Goal: Task Accomplishment & Management: Manage account settings

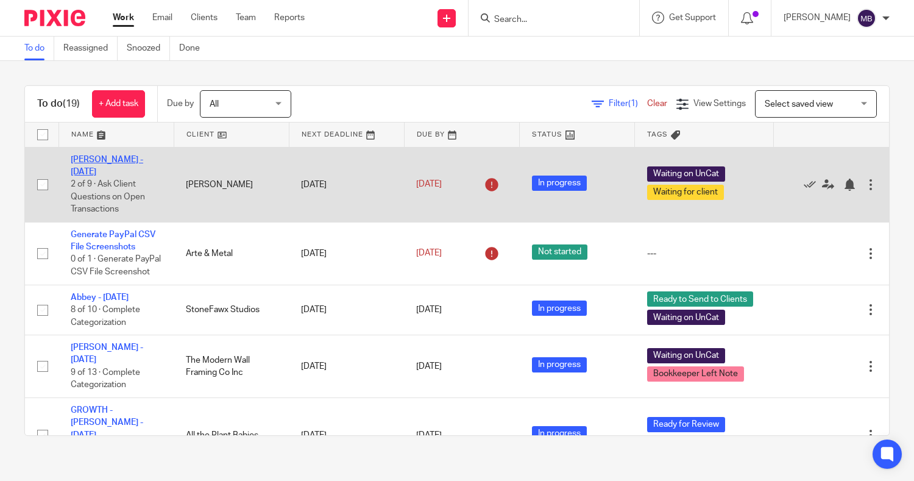
click at [106, 163] on link "[PERSON_NAME] - [DATE]" at bounding box center [107, 165] width 73 height 21
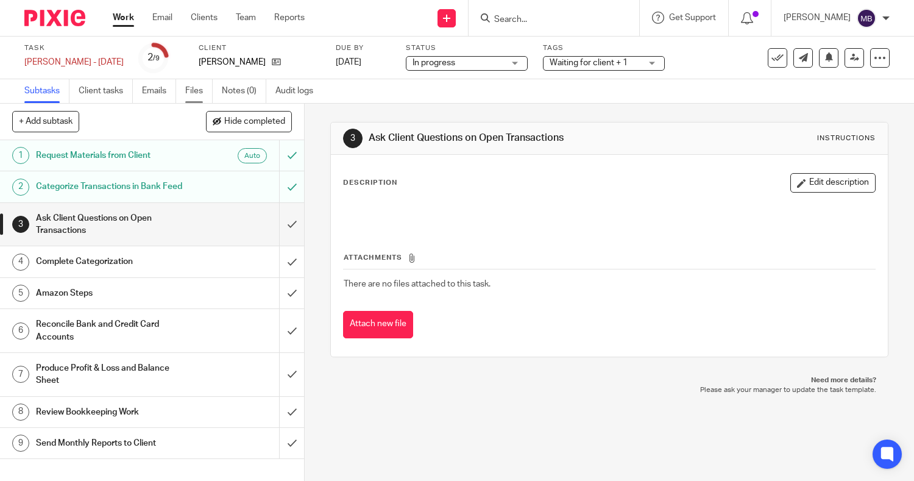
click at [191, 93] on link "Files" at bounding box center [198, 91] width 27 height 24
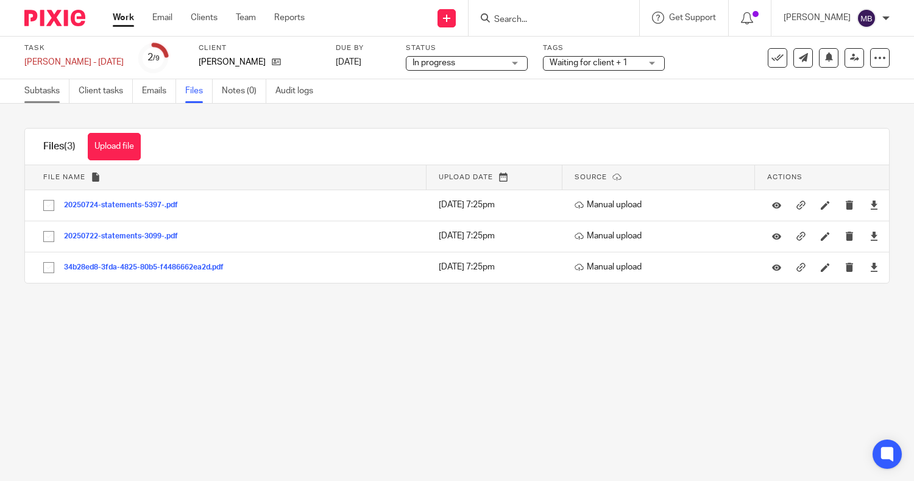
click at [54, 94] on link "Subtasks" at bounding box center [46, 91] width 45 height 24
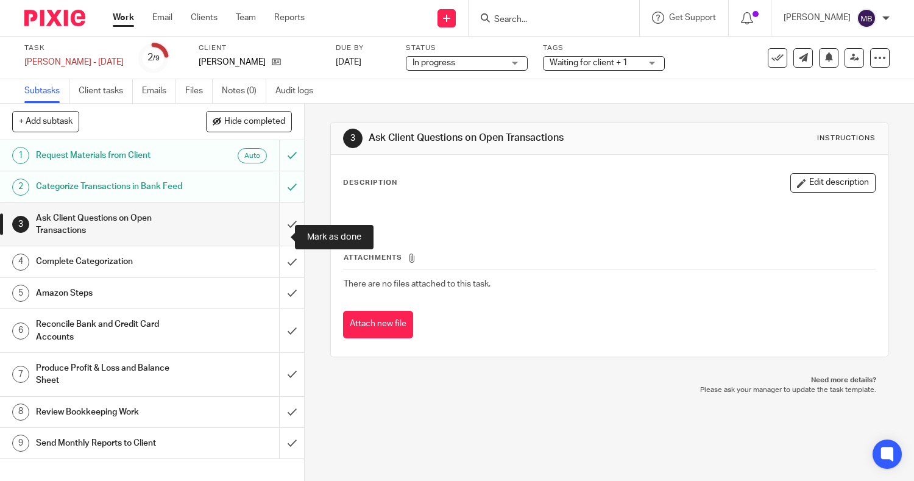
click at [276, 233] on input "submit" at bounding box center [152, 224] width 304 height 43
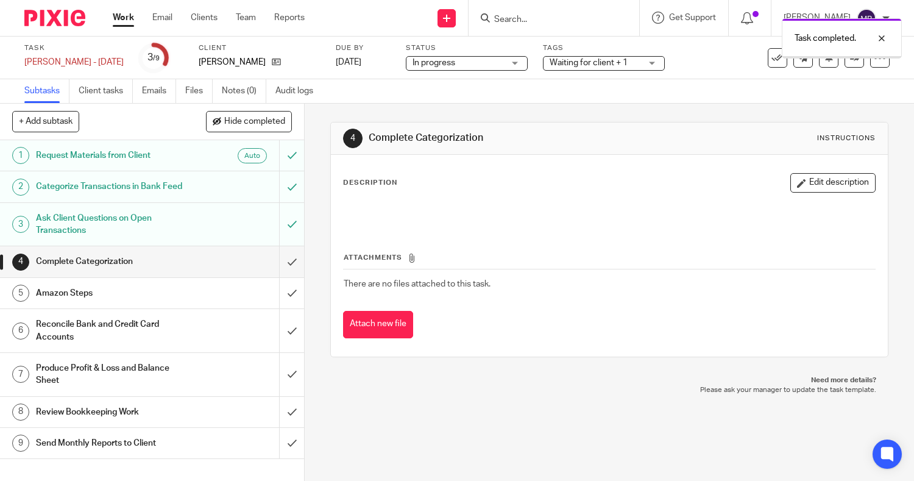
click at [276, 307] on input "submit" at bounding box center [152, 293] width 304 height 30
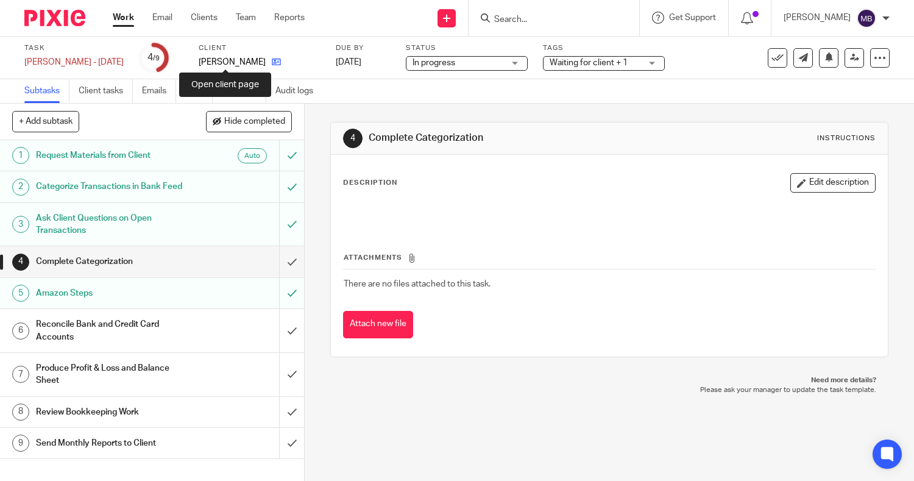
click at [272, 65] on icon at bounding box center [276, 61] width 9 height 9
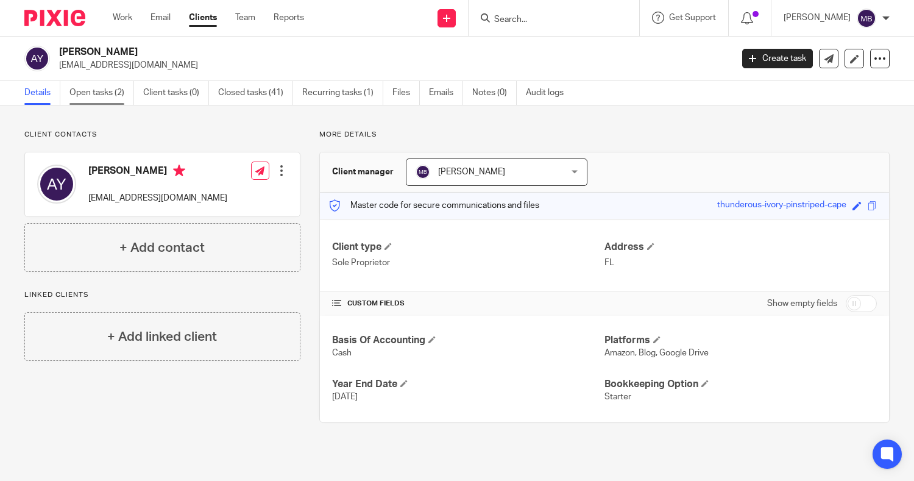
click at [118, 93] on link "Open tasks (2)" at bounding box center [101, 93] width 65 height 24
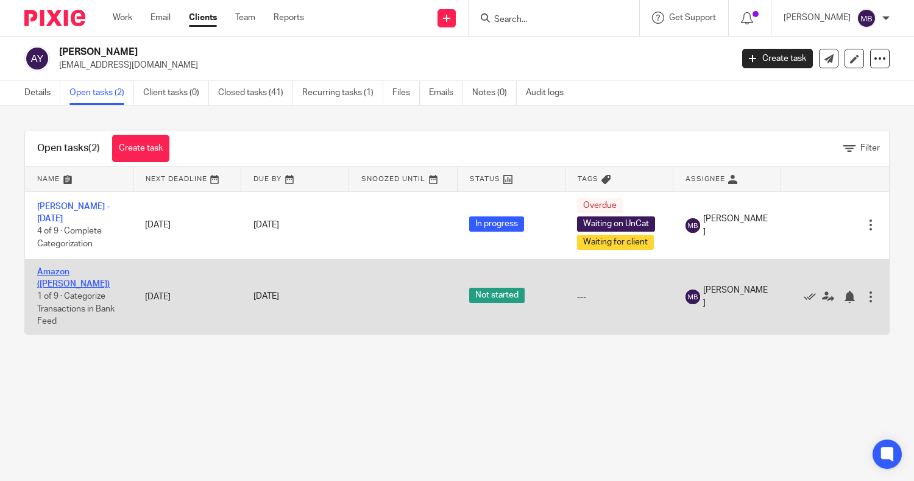
click at [60, 269] on link "Amazon ([PERSON_NAME])" at bounding box center [73, 278] width 73 height 21
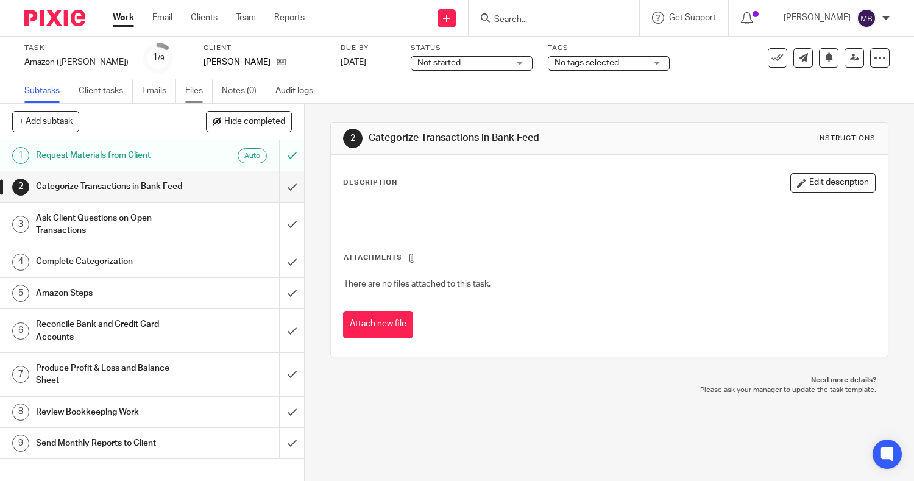
click at [193, 94] on link "Files" at bounding box center [198, 91] width 27 height 24
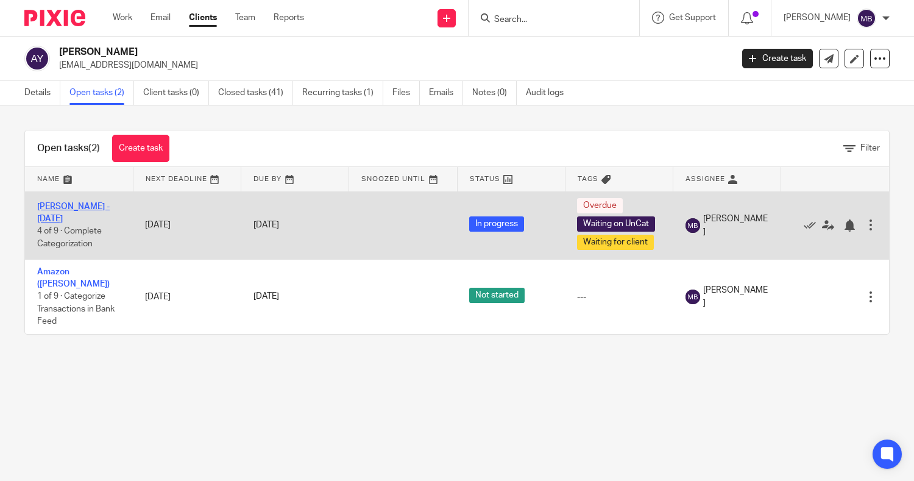
click at [93, 210] on link "[PERSON_NAME] - [DATE]" at bounding box center [73, 212] width 73 height 21
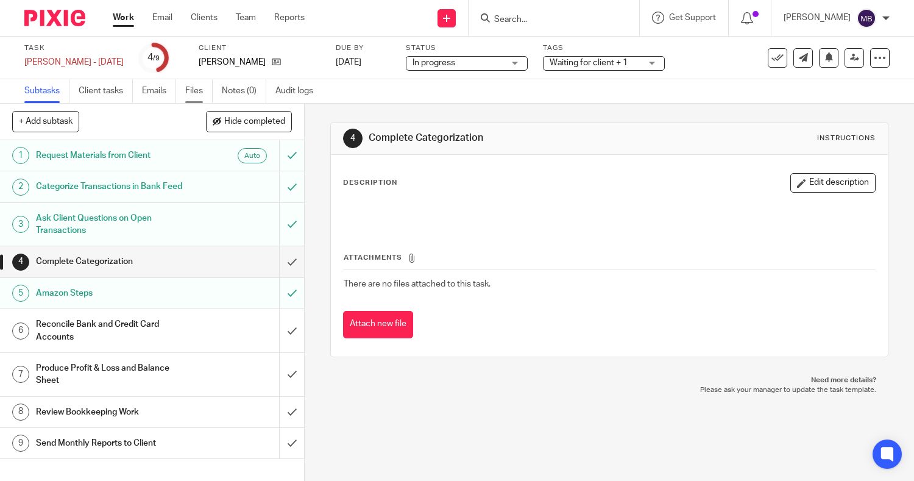
click at [204, 96] on link "Files" at bounding box center [198, 91] width 27 height 24
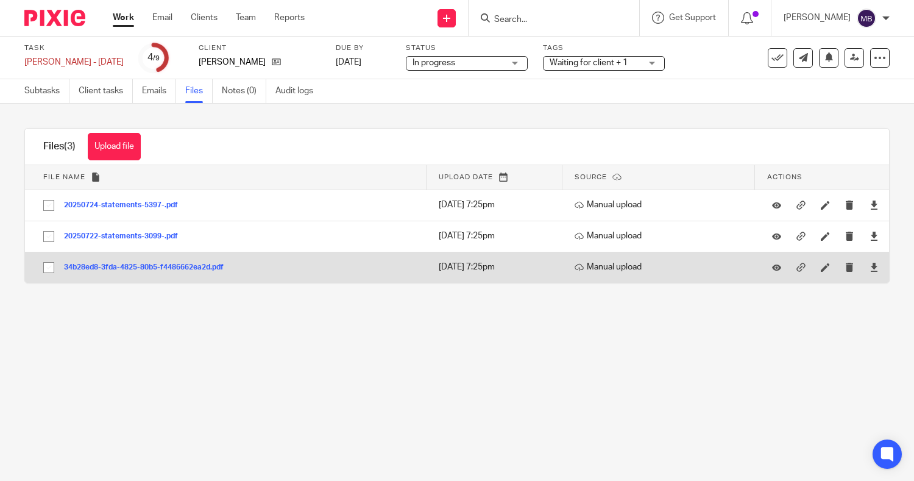
click at [133, 269] on button "34b28ed8-3fda-4825-80b5-f4486662ea2d.pdf" at bounding box center [148, 267] width 169 height 9
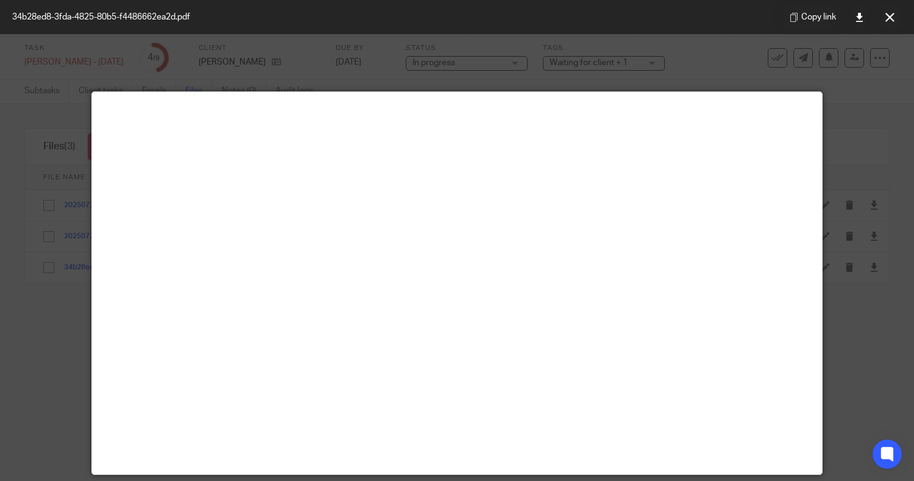
click at [858, 336] on div at bounding box center [457, 240] width 914 height 481
click at [890, 18] on icon at bounding box center [889, 17] width 9 height 9
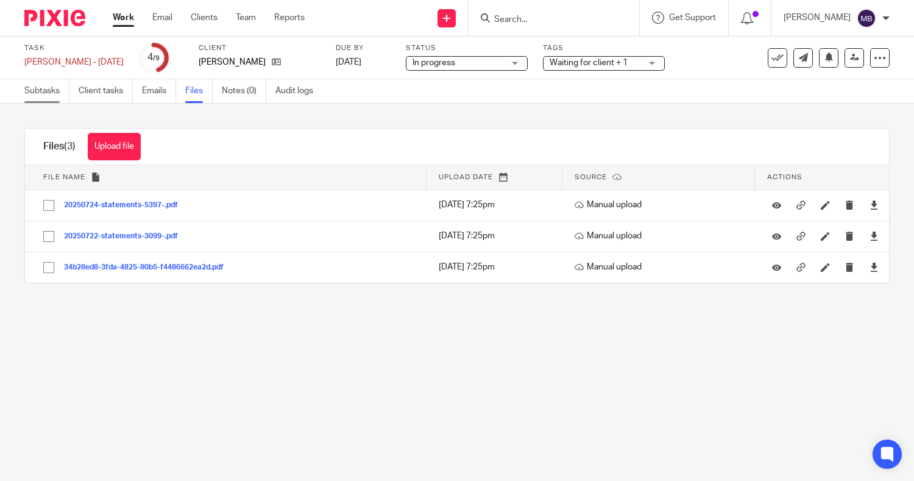
click at [36, 94] on link "Subtasks" at bounding box center [46, 91] width 45 height 24
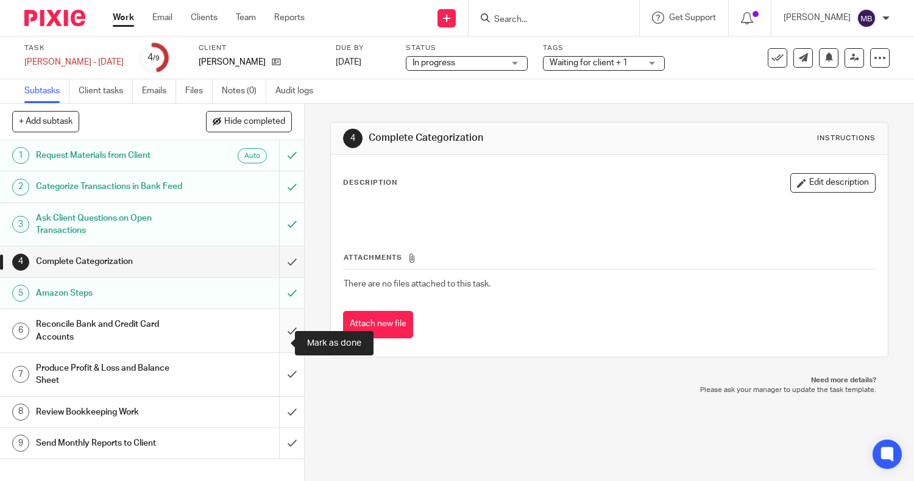
click at [280, 342] on input "submit" at bounding box center [152, 330] width 304 height 43
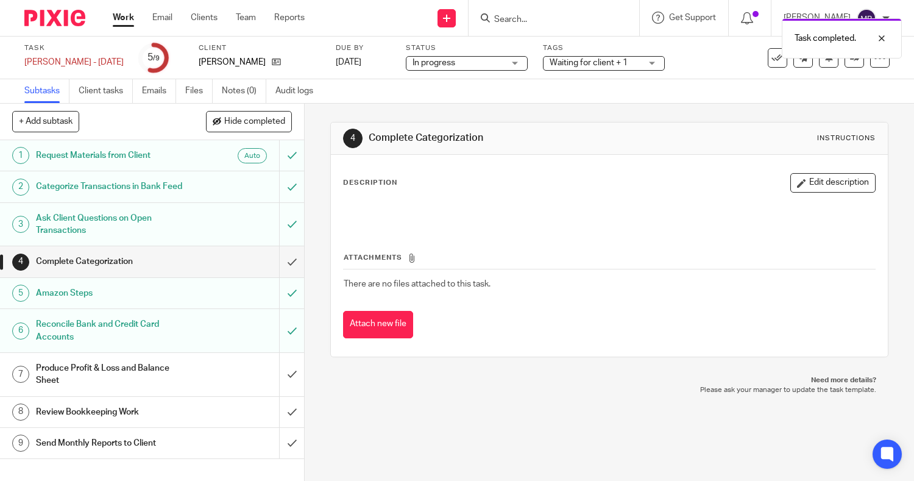
click at [122, 26] on div "Work Email Clients Team Reports Work Email Clients Team Reports Settings" at bounding box center [212, 18] width 222 height 36
click at [119, 21] on link "Work" at bounding box center [123, 18] width 21 height 12
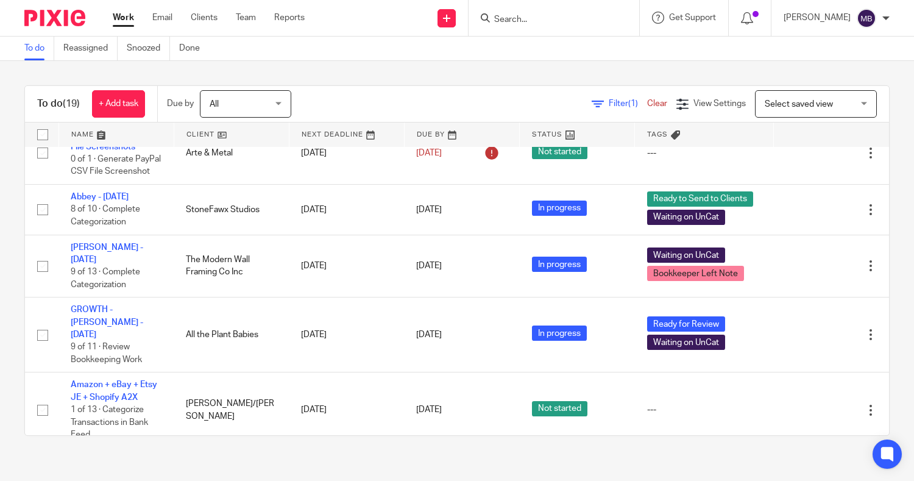
scroll to position [133, 0]
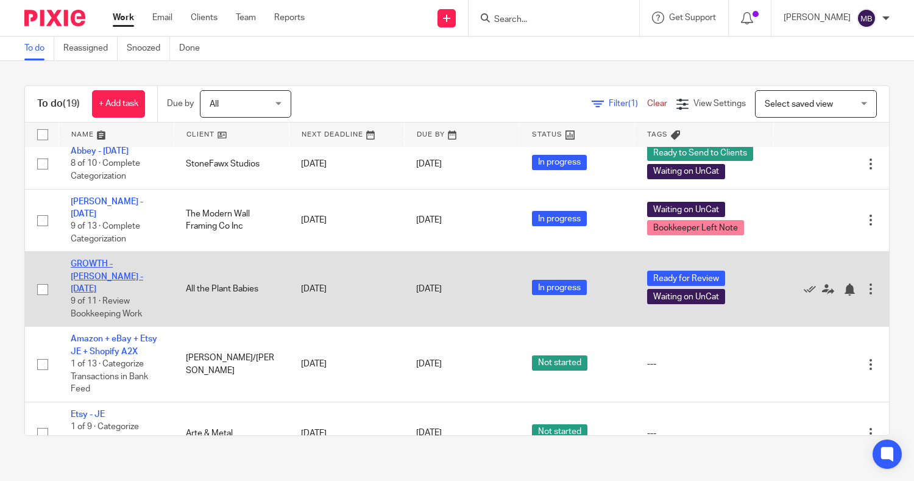
click at [107, 260] on link "GROWTH - Lindsay Sisti - August 2025" at bounding box center [107, 277] width 73 height 34
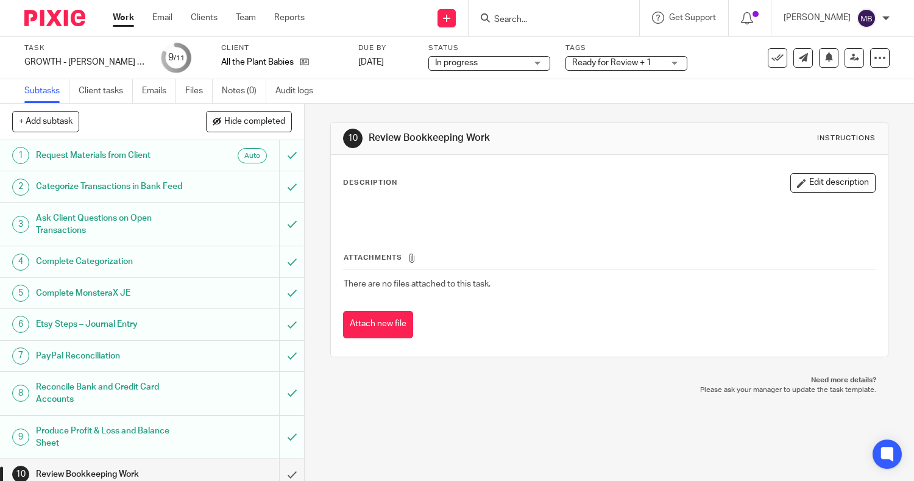
scroll to position [53, 0]
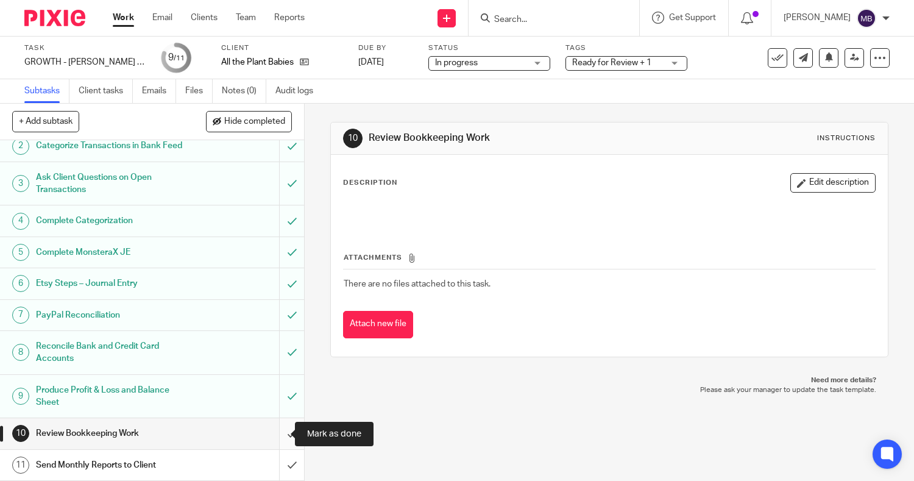
click at [276, 432] on input "submit" at bounding box center [152, 433] width 304 height 30
click at [645, 65] on span "Ready for Review + 1" at bounding box center [611, 62] width 79 height 9
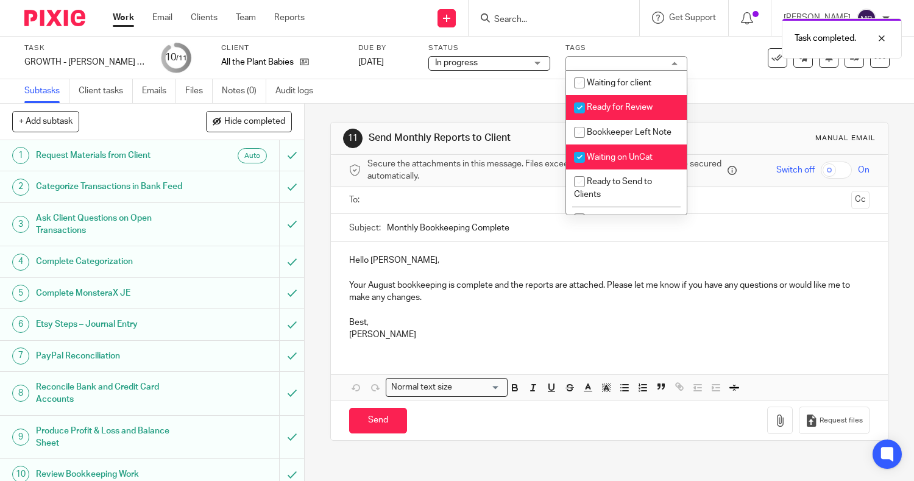
click at [601, 107] on span "Ready for Review" at bounding box center [620, 107] width 66 height 9
checkbox input "false"
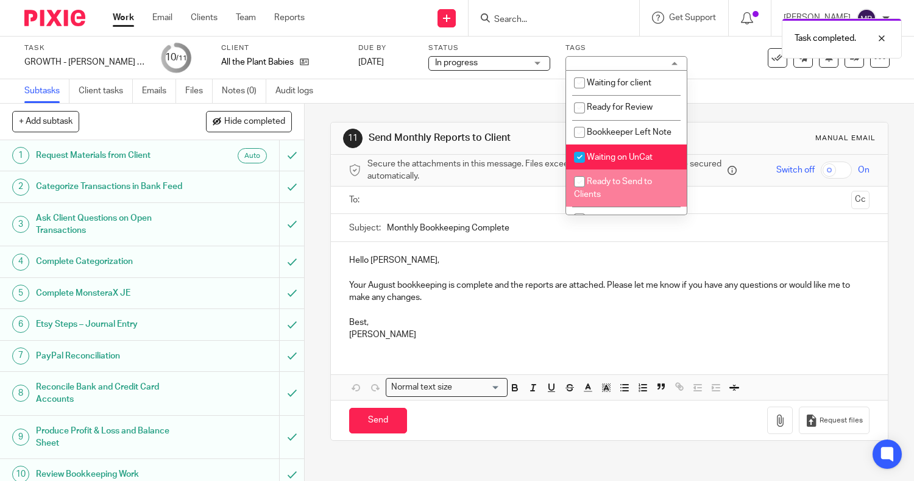
click at [597, 199] on span "Ready to Send to Clients" at bounding box center [613, 187] width 78 height 21
checkbox input "true"
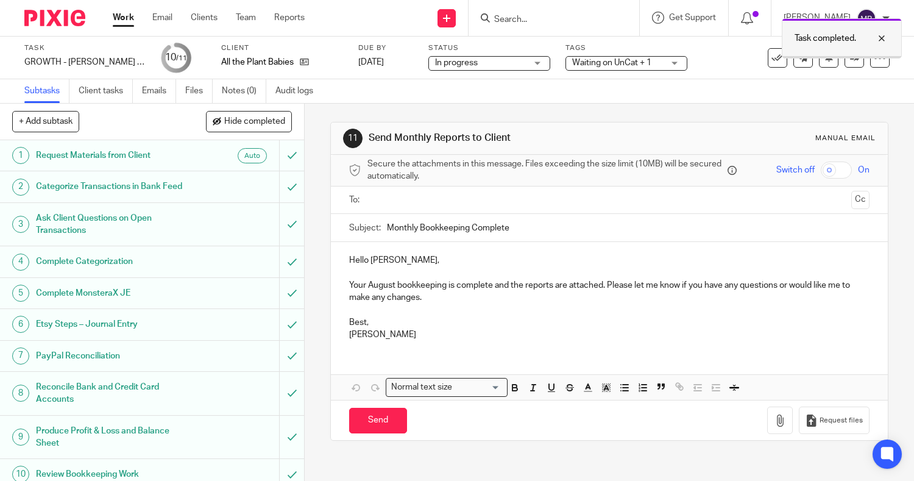
click at [884, 37] on div at bounding box center [872, 38] width 33 height 15
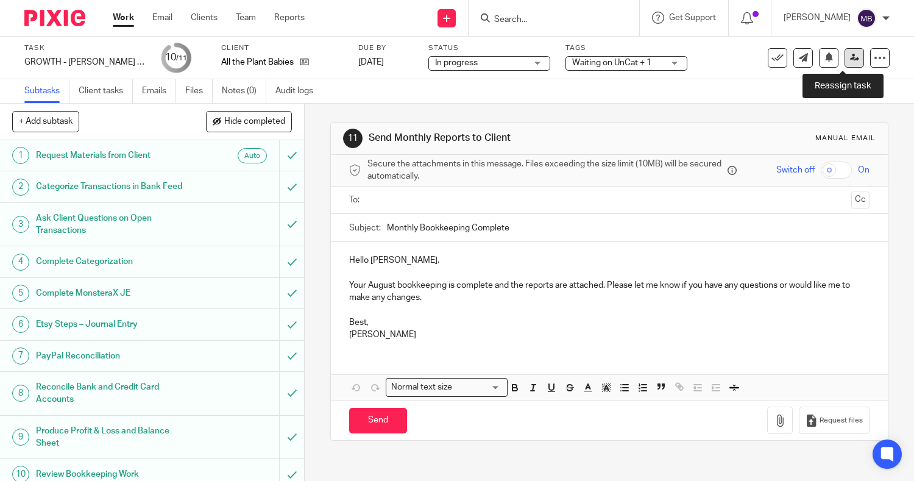
click at [850, 57] on icon at bounding box center [854, 57] width 9 height 9
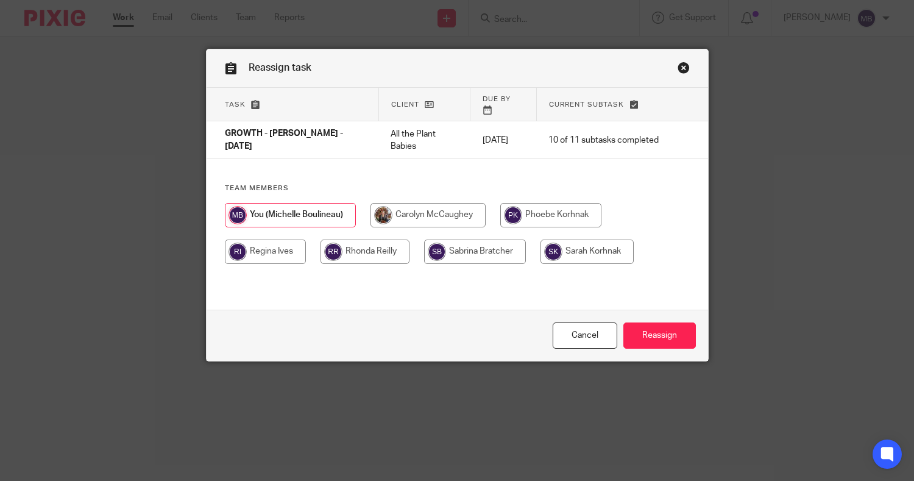
click at [532, 211] on input "radio" at bounding box center [550, 215] width 101 height 24
radio input "true"
click at [634, 346] on input "Reassign" at bounding box center [659, 335] width 73 height 26
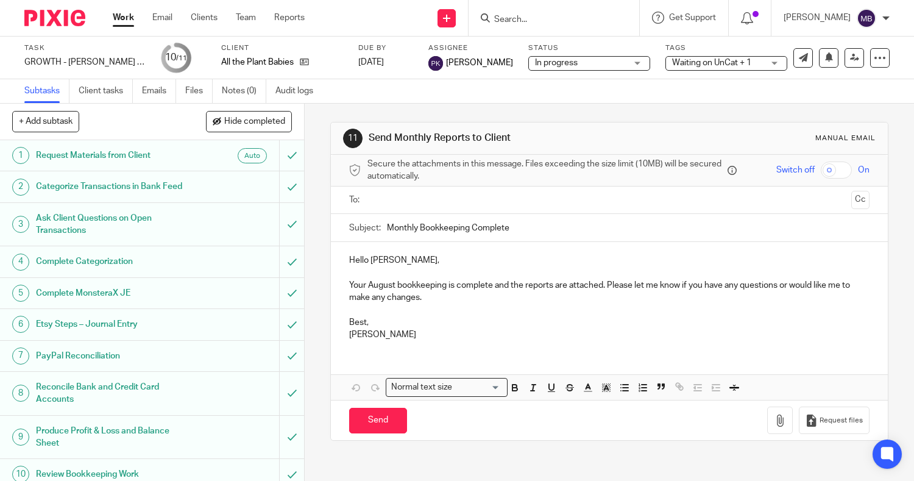
click at [126, 20] on link "Work" at bounding box center [123, 18] width 21 height 12
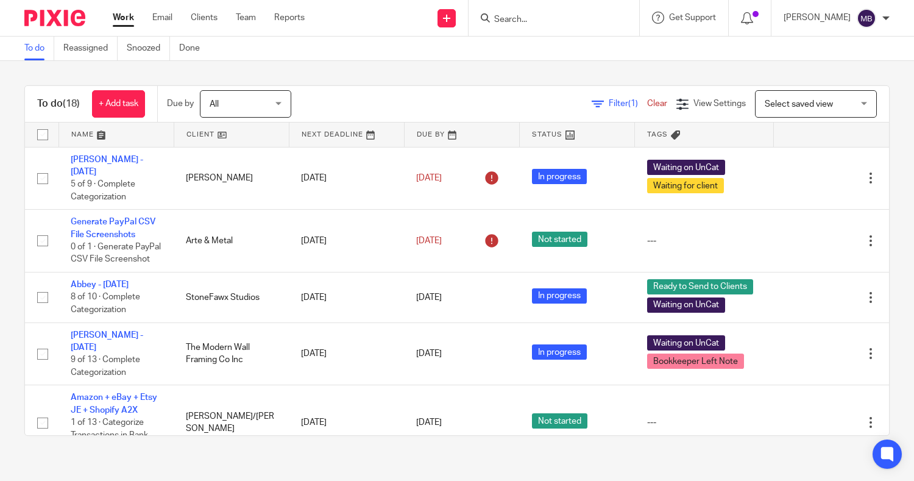
click at [547, 23] on input "Search" at bounding box center [548, 20] width 110 height 11
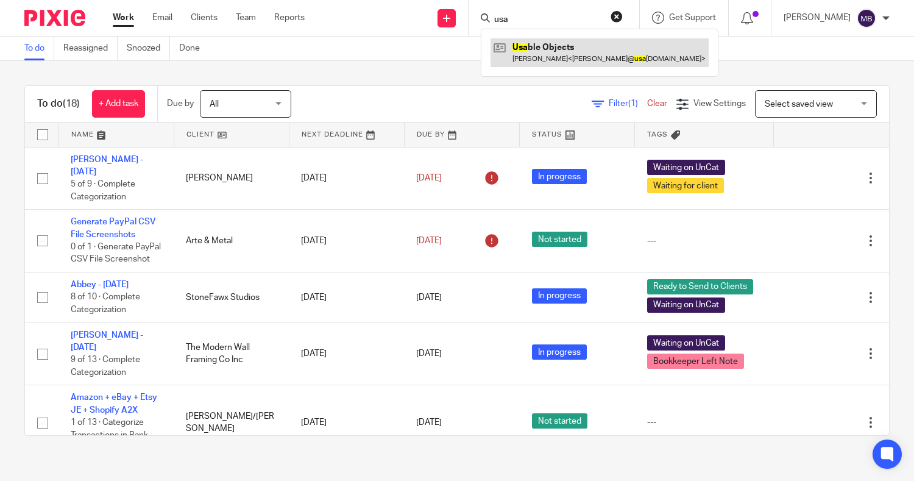
type input "usa"
click at [540, 46] on link at bounding box center [600, 52] width 218 height 28
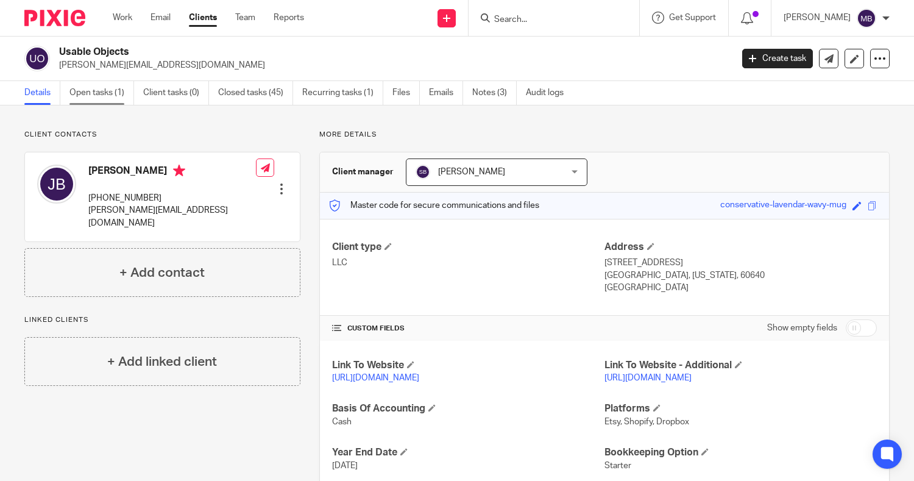
click at [112, 99] on link "Open tasks (1)" at bounding box center [101, 93] width 65 height 24
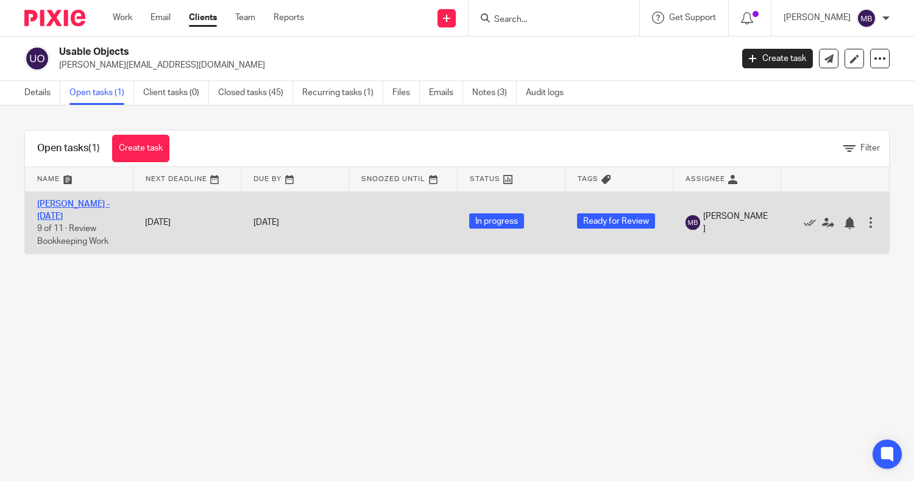
click at [53, 204] on link "Josh Bowes - Aug 2025" at bounding box center [73, 210] width 73 height 21
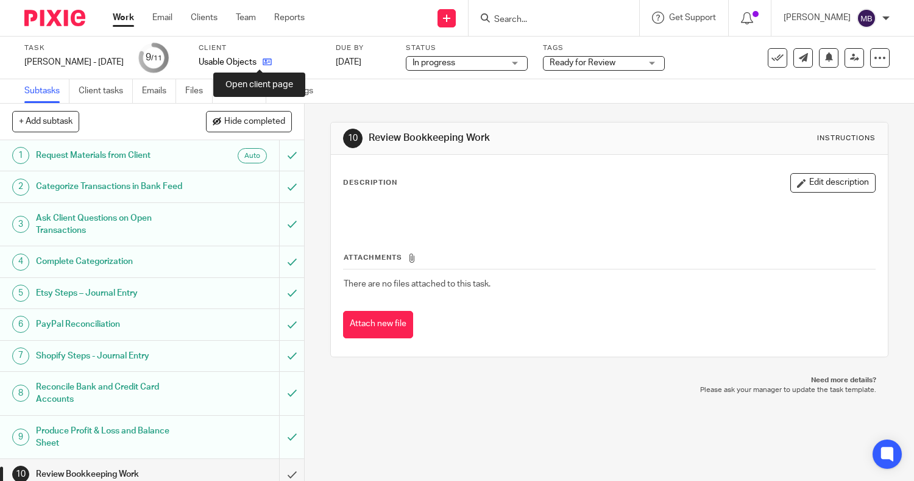
click at [263, 63] on icon at bounding box center [267, 61] width 9 height 9
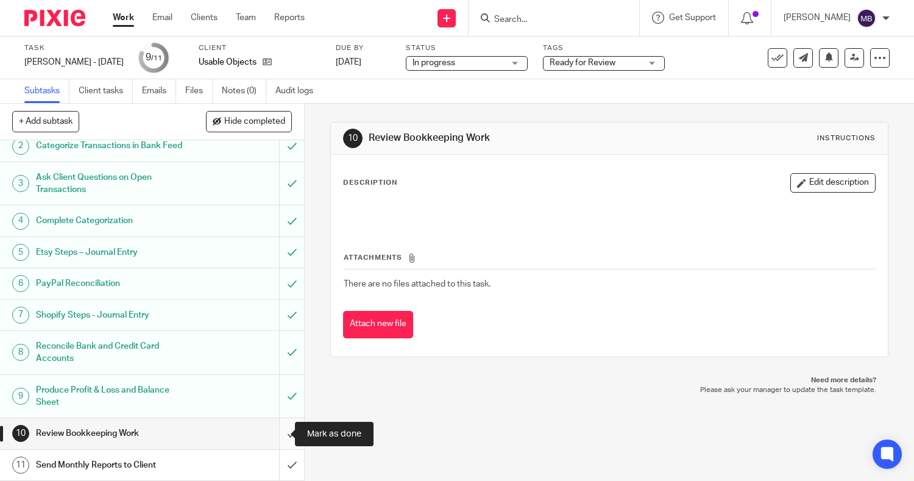
click at [278, 431] on input "submit" at bounding box center [152, 433] width 304 height 30
click at [563, 58] on span "Ready for Review" at bounding box center [583, 62] width 66 height 9
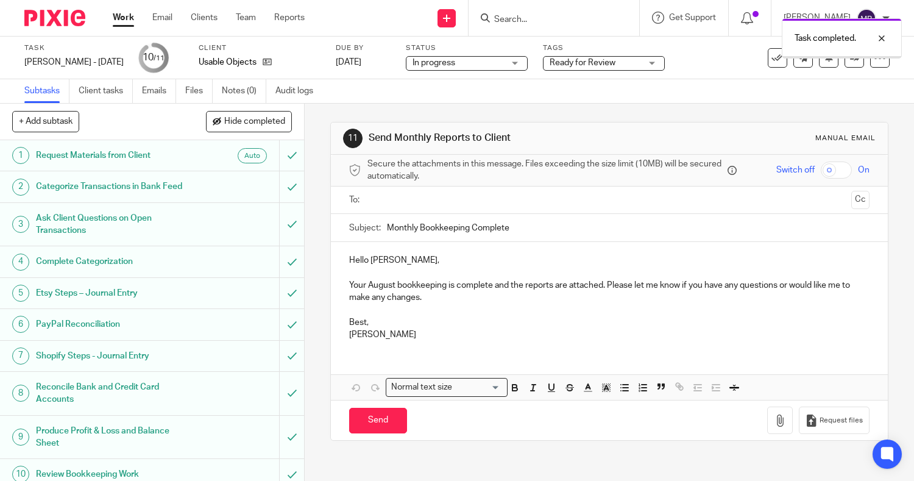
click at [582, 66] on span "Ready for Review" at bounding box center [583, 62] width 66 height 9
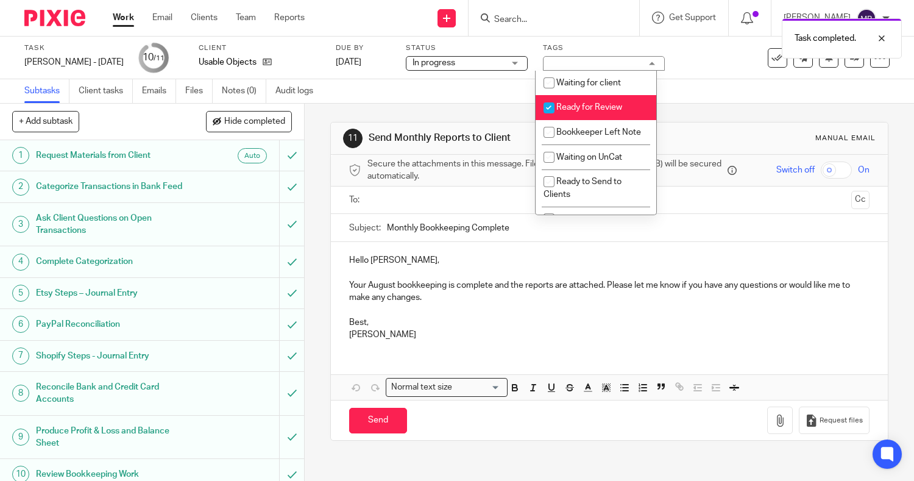
click at [550, 115] on input "checkbox" at bounding box center [548, 107] width 23 height 23
checkbox input "false"
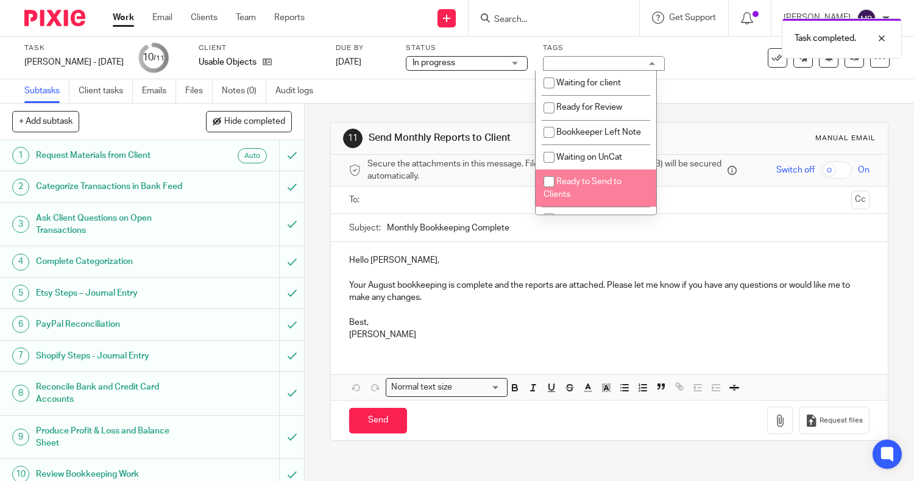
click at [555, 193] on input "checkbox" at bounding box center [548, 181] width 23 height 23
checkbox input "true"
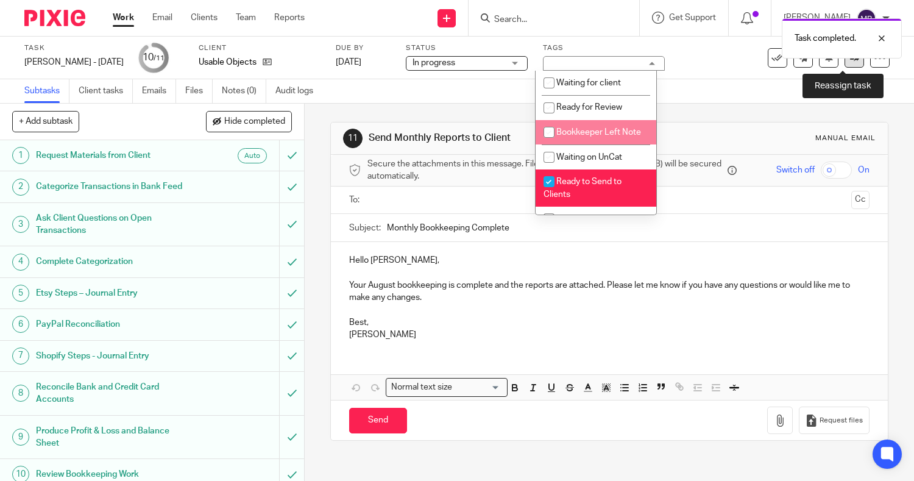
click at [845, 65] on link at bounding box center [854, 57] width 19 height 19
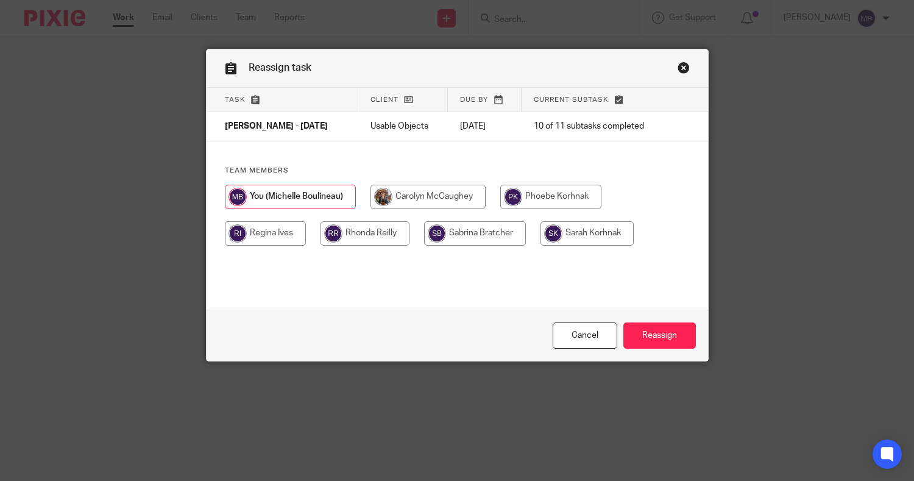
click at [453, 242] on input "radio" at bounding box center [475, 233] width 102 height 24
radio input "true"
click at [653, 346] on input "Reassign" at bounding box center [659, 335] width 73 height 26
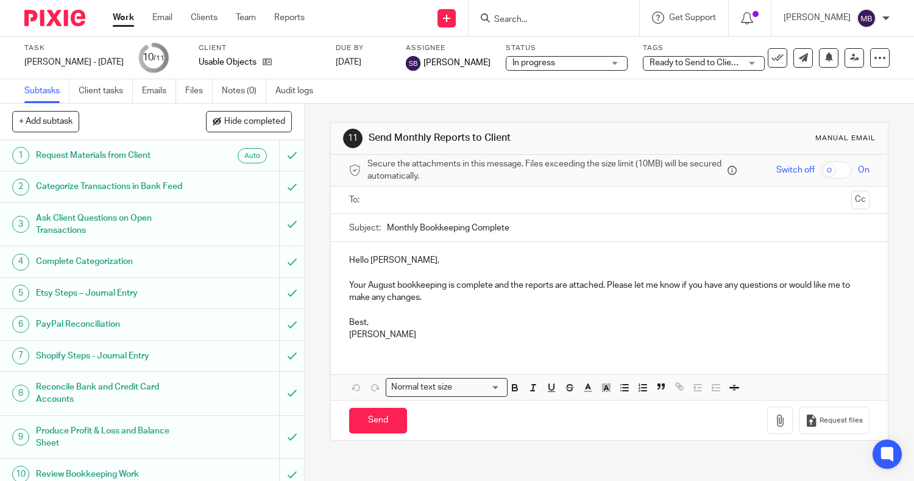
click at [124, 23] on link "Work" at bounding box center [123, 18] width 21 height 12
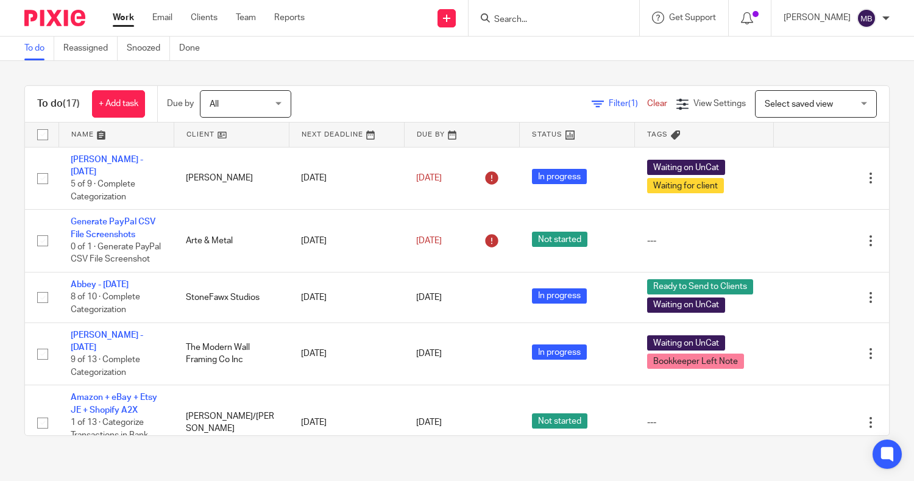
click at [530, 29] on div at bounding box center [554, 18] width 171 height 36
click at [557, 23] on input "Search" at bounding box center [548, 20] width 110 height 11
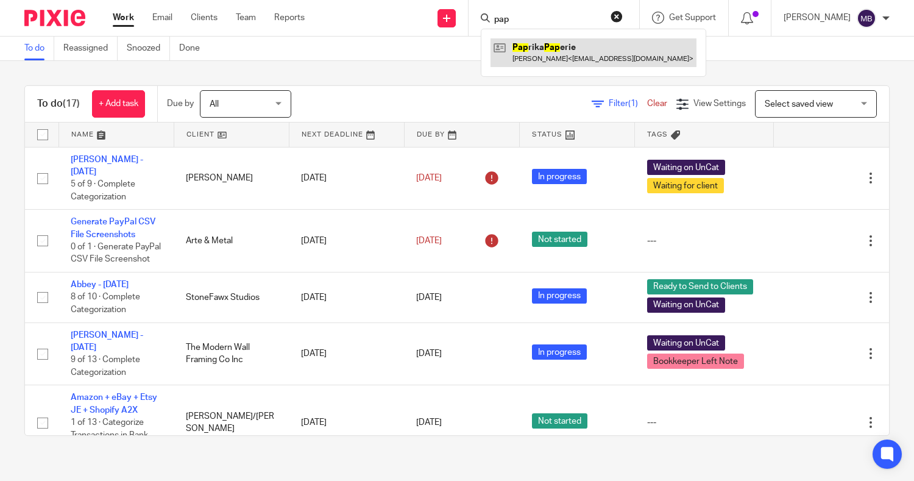
type input "pap"
click at [534, 58] on link at bounding box center [594, 52] width 206 height 28
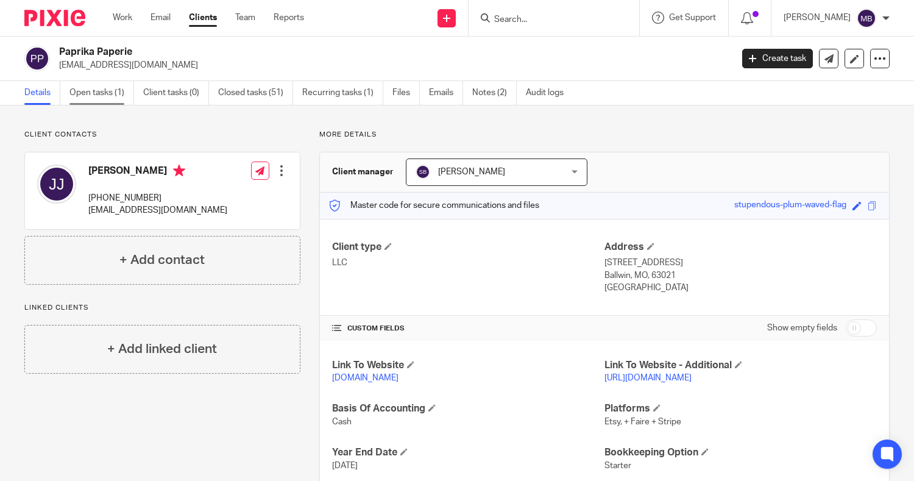
click at [96, 91] on link "Open tasks (1)" at bounding box center [101, 93] width 65 height 24
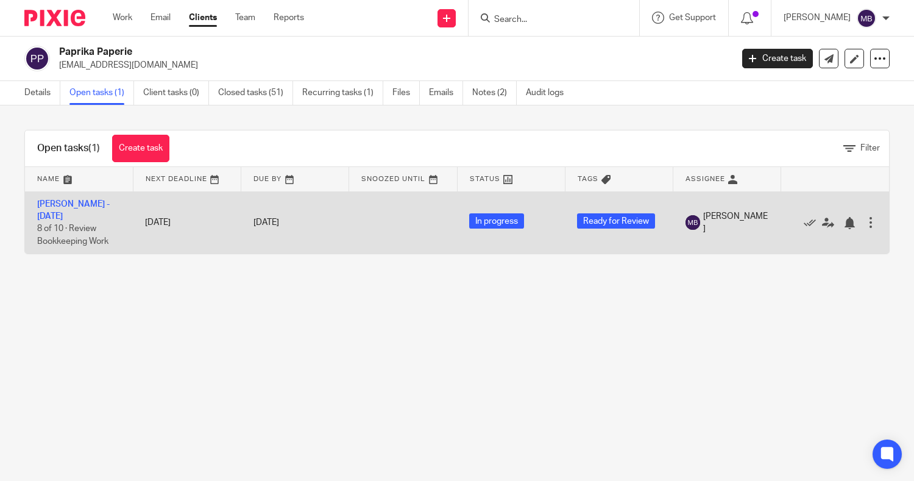
click at [53, 211] on td "Jessica Jacoby - Aug 2025 8 of 10 · Review Bookkeeping Work" at bounding box center [79, 222] width 108 height 62
click at [51, 205] on link "[PERSON_NAME] - [DATE]" at bounding box center [73, 210] width 73 height 21
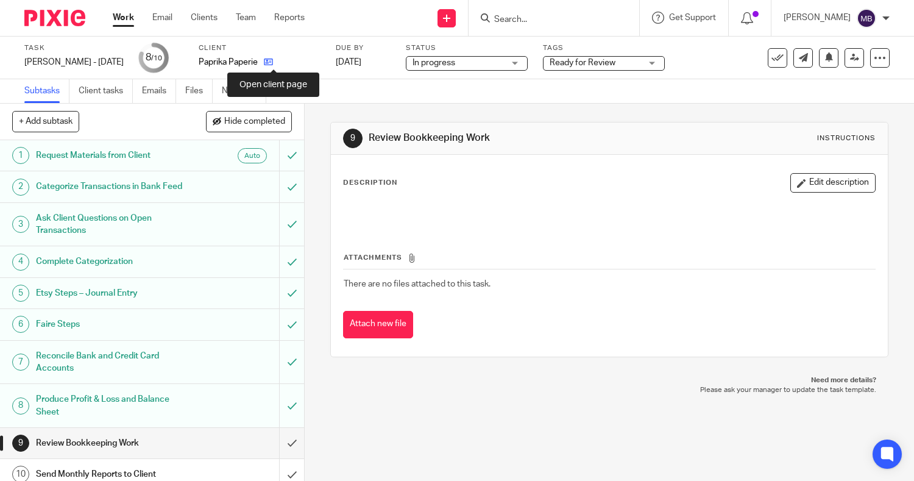
click at [271, 61] on icon at bounding box center [268, 61] width 9 height 9
click at [273, 62] on icon at bounding box center [268, 61] width 9 height 9
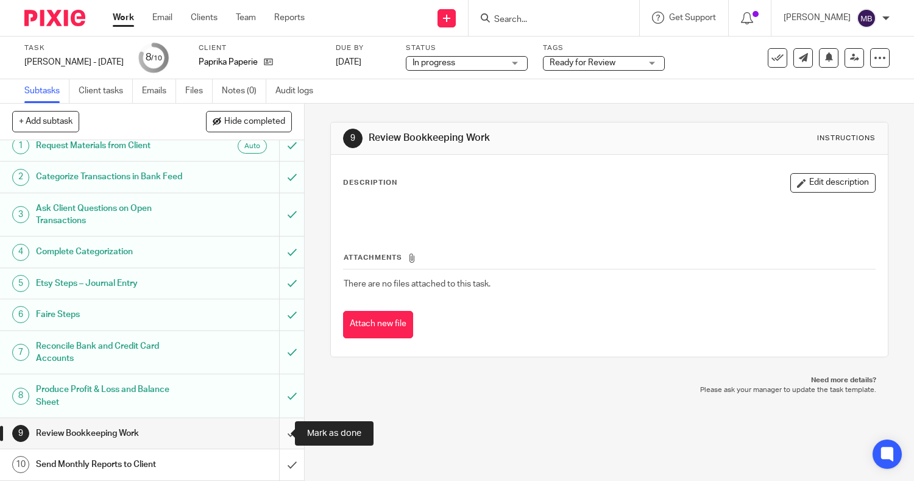
click at [274, 436] on input "submit" at bounding box center [152, 433] width 304 height 30
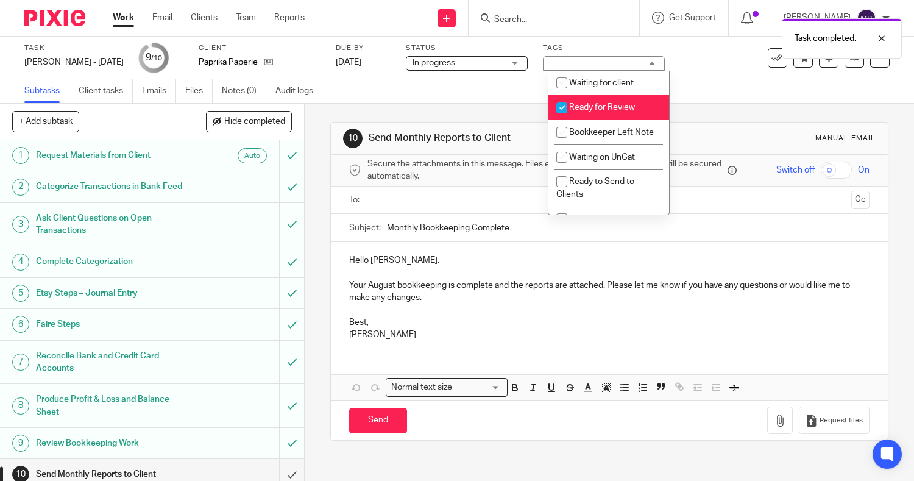
click at [562, 110] on input "checkbox" at bounding box center [561, 107] width 23 height 23
checkbox input "false"
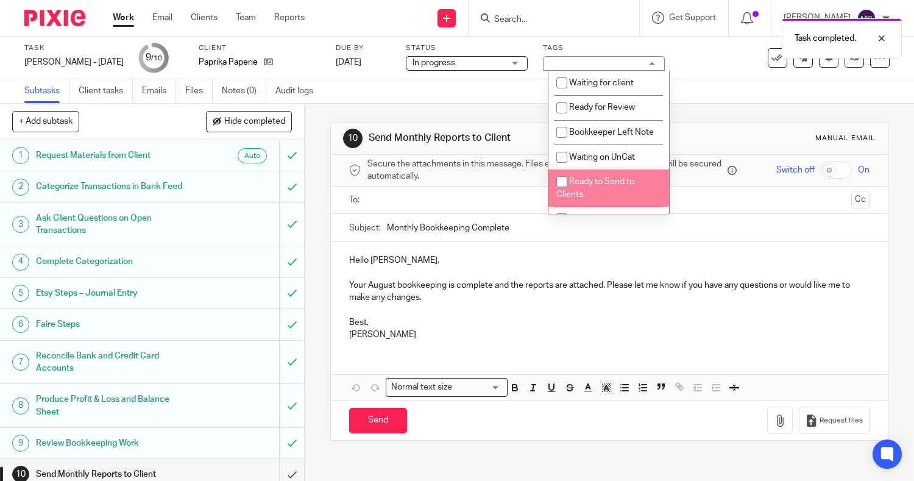
click at [566, 193] on input "checkbox" at bounding box center [561, 181] width 23 height 23
checkbox input "true"
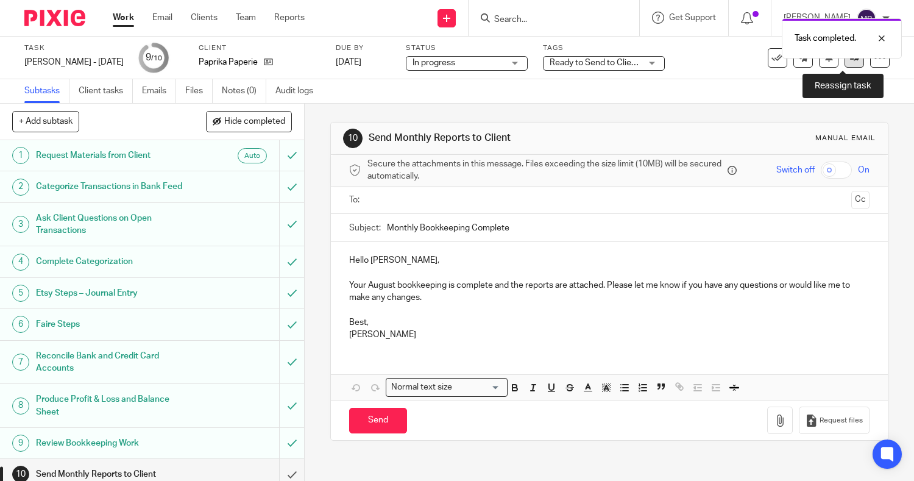
click at [845, 63] on link at bounding box center [854, 57] width 19 height 19
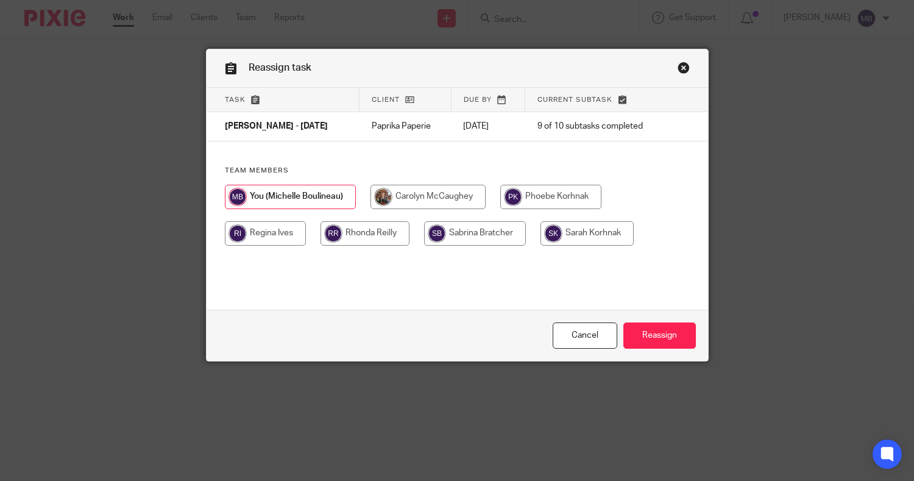
click at [466, 236] on input "radio" at bounding box center [475, 233] width 102 height 24
radio input "true"
click at [674, 339] on input "Reassign" at bounding box center [659, 335] width 73 height 26
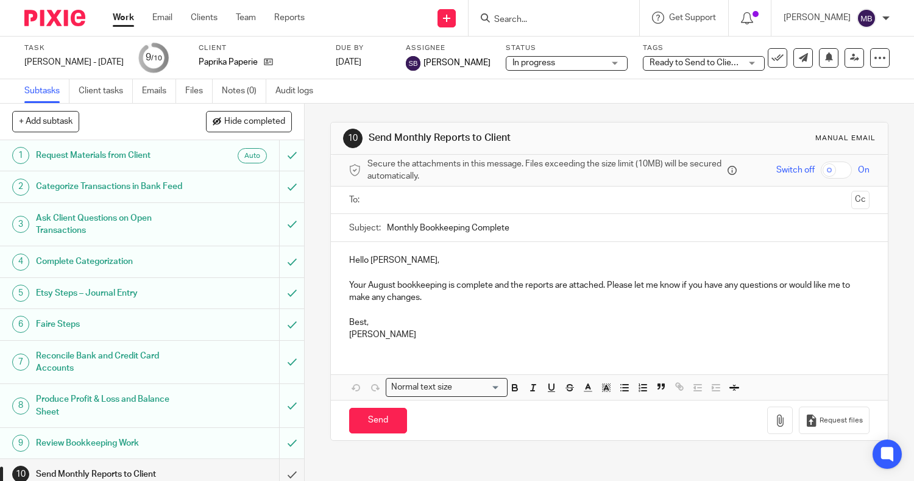
click at [122, 21] on link "Work" at bounding box center [123, 18] width 21 height 12
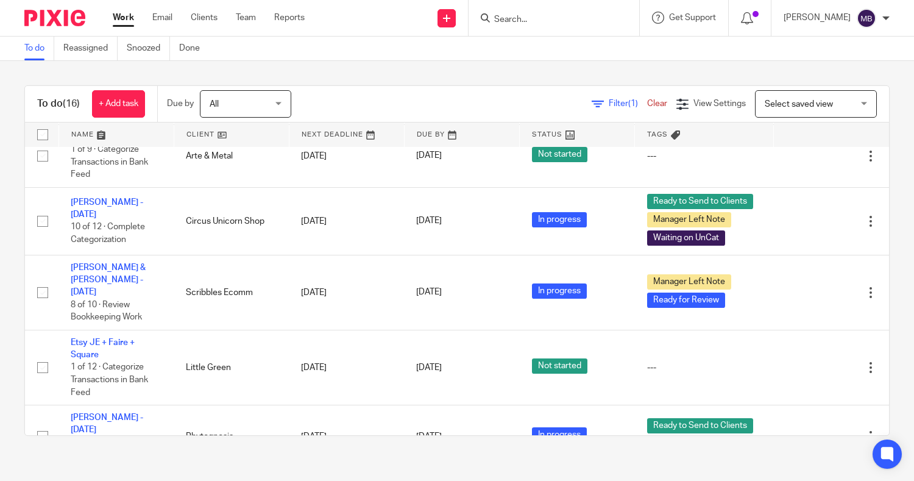
scroll to position [430, 0]
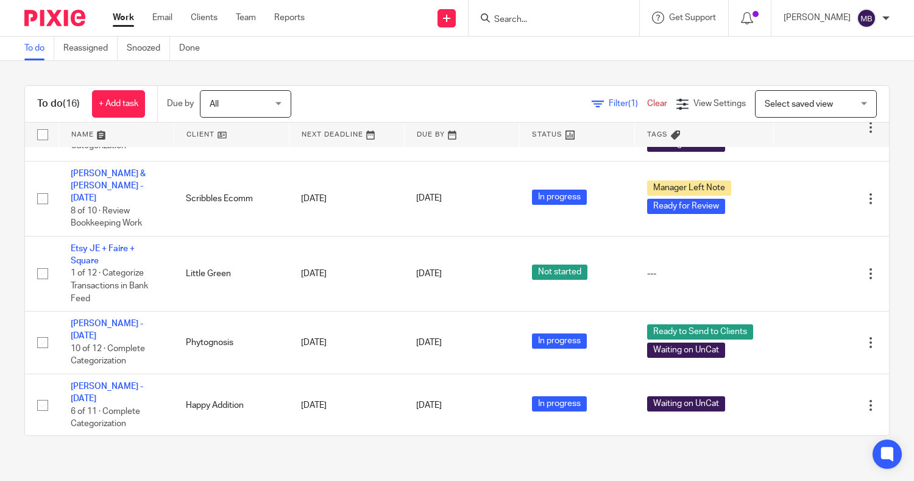
drag, startPoint x: 876, startPoint y: 308, endPoint x: 876, endPoint y: 370, distance: 62.8
click at [876, 370] on div "To do (16) + Add task Due by All All Today Tomorrow This week Next week This mo…" at bounding box center [457, 260] width 914 height 399
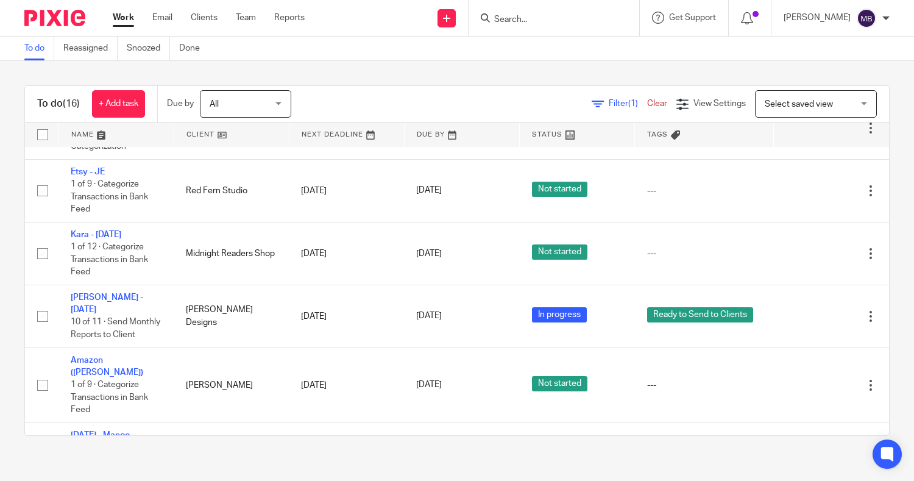
scroll to position [720, 0]
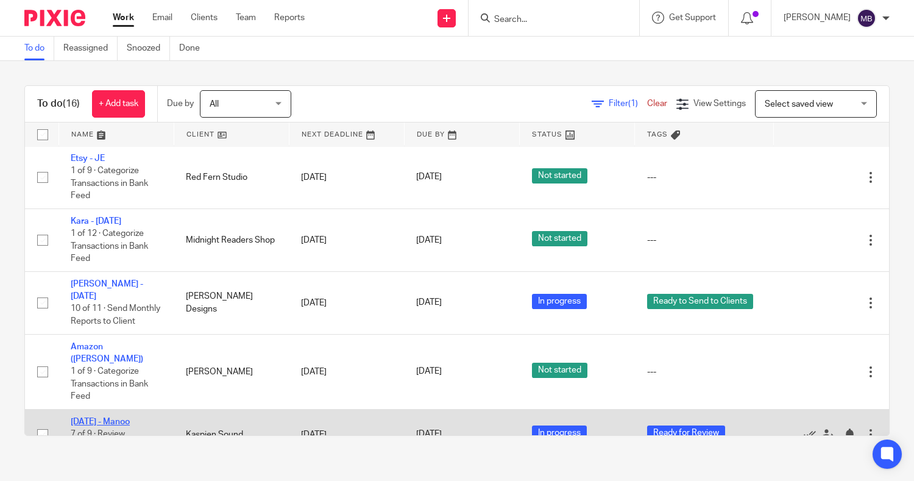
click at [107, 417] on link "Aug 2025 - Manoo" at bounding box center [100, 421] width 59 height 9
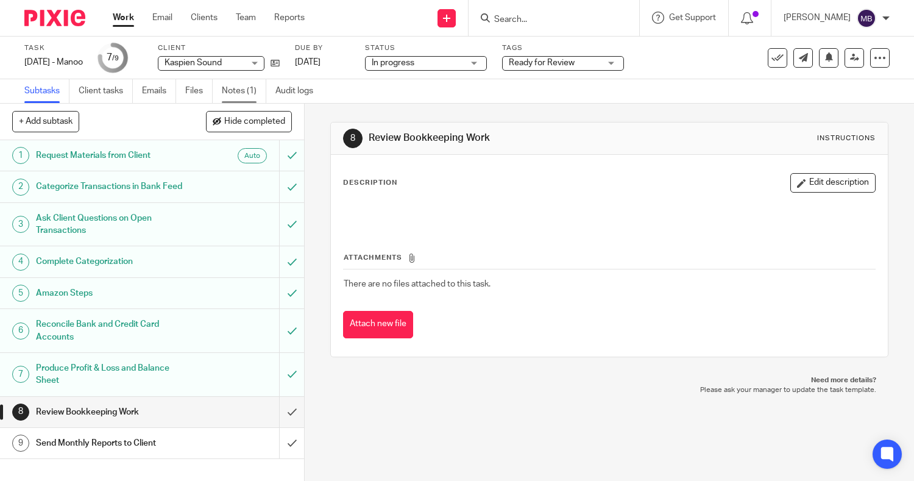
click at [235, 87] on link "Notes (1)" at bounding box center [244, 91] width 44 height 24
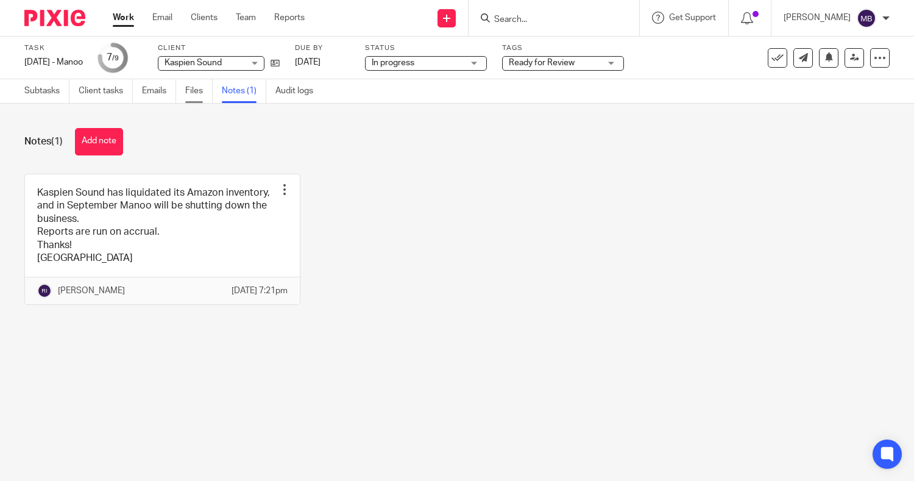
click at [197, 90] on link "Files" at bounding box center [198, 91] width 27 height 24
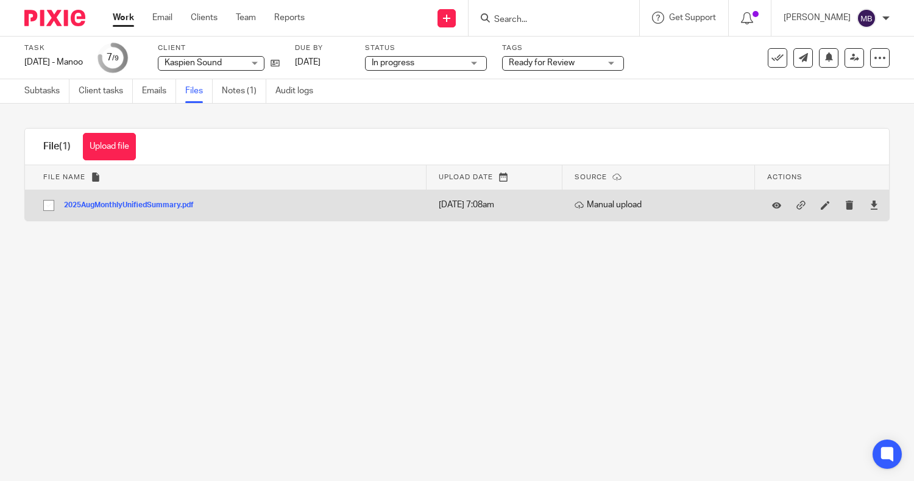
click at [181, 196] on td "2025AugMonthlyUnifiedSummary.pdf 2025AugMonthlyUnifiedSummary Save" at bounding box center [226, 205] width 402 height 31
click at [183, 203] on button "2025AugMonthlyUnifiedSummary.pdf" at bounding box center [133, 205] width 139 height 9
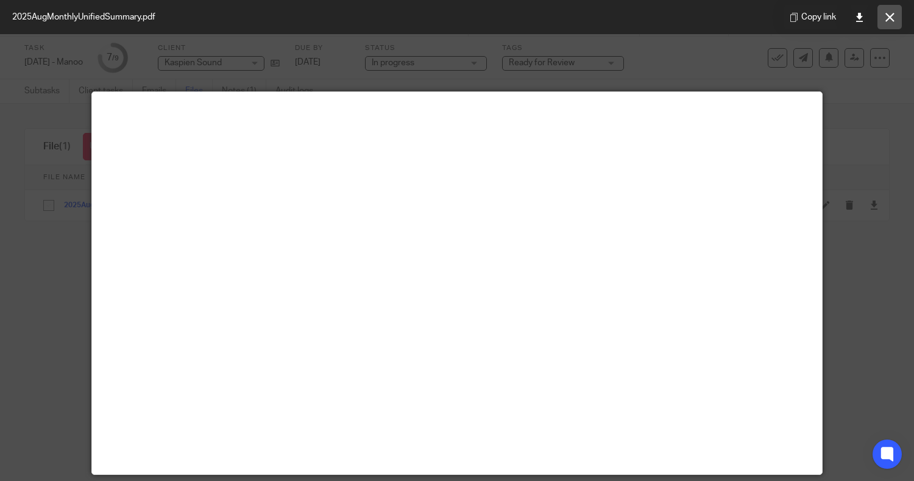
click at [888, 20] on icon at bounding box center [889, 17] width 9 height 9
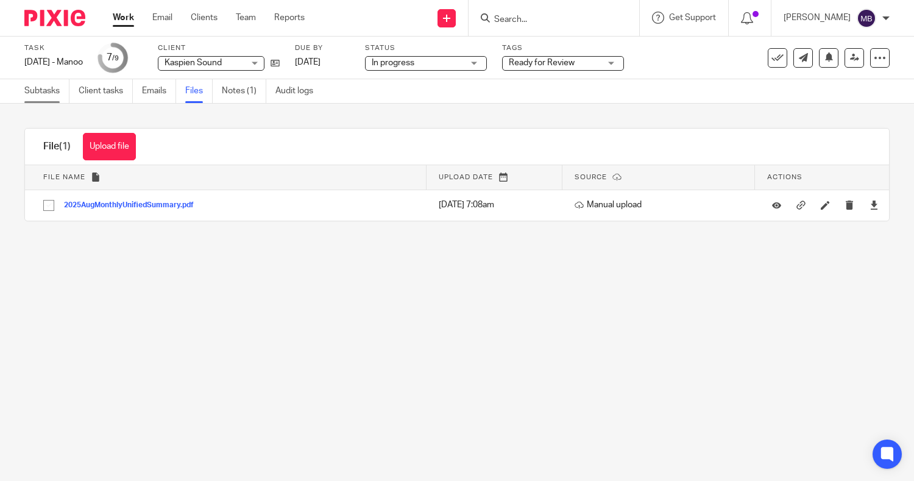
click at [36, 97] on link "Subtasks" at bounding box center [46, 91] width 45 height 24
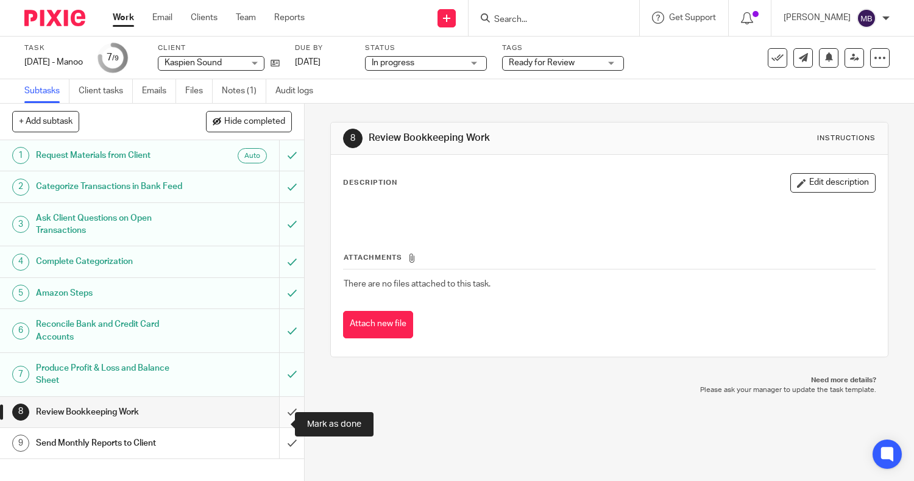
click at [276, 422] on input "submit" at bounding box center [152, 412] width 304 height 30
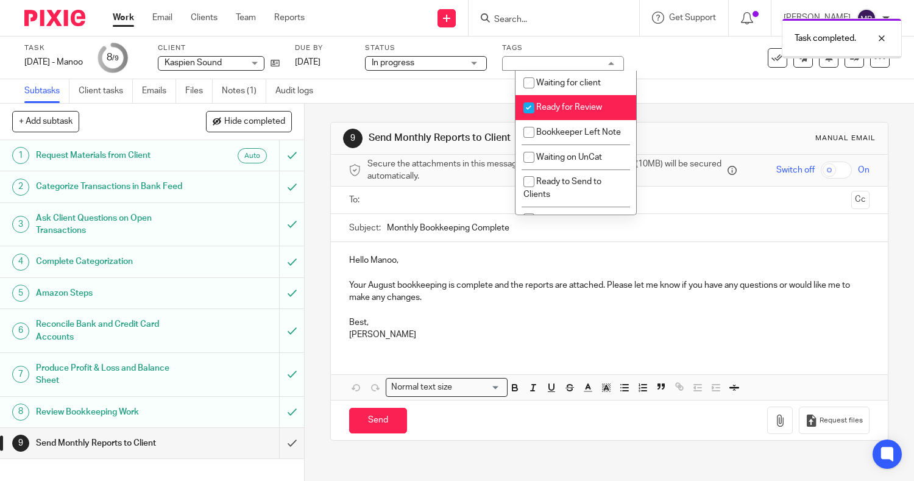
click at [565, 105] on span "Ready for Review" at bounding box center [569, 107] width 66 height 9
checkbox input "false"
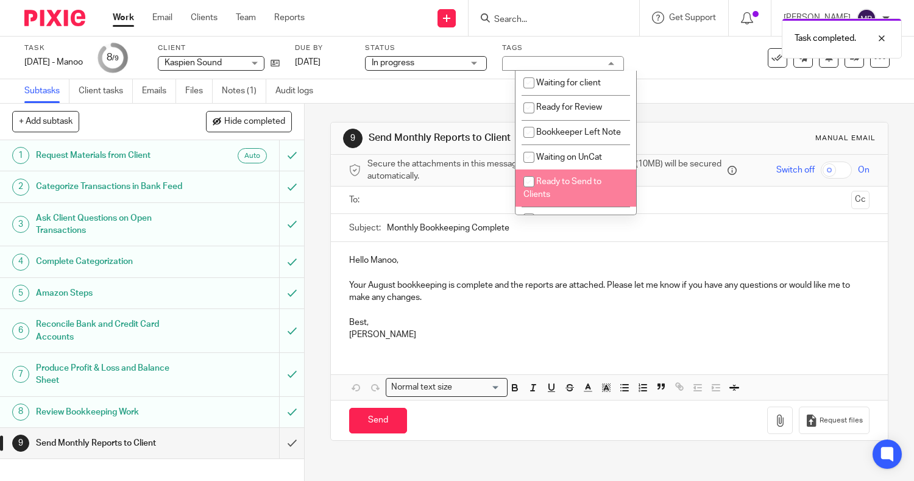
click at [550, 197] on span "Ready to Send to Clients" at bounding box center [562, 187] width 78 height 21
checkbox input "true"
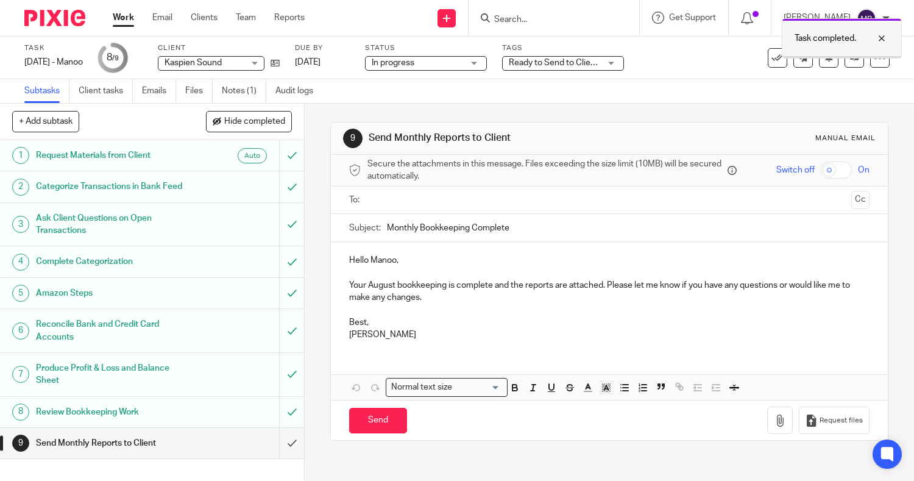
click at [881, 32] on div at bounding box center [872, 38] width 33 height 15
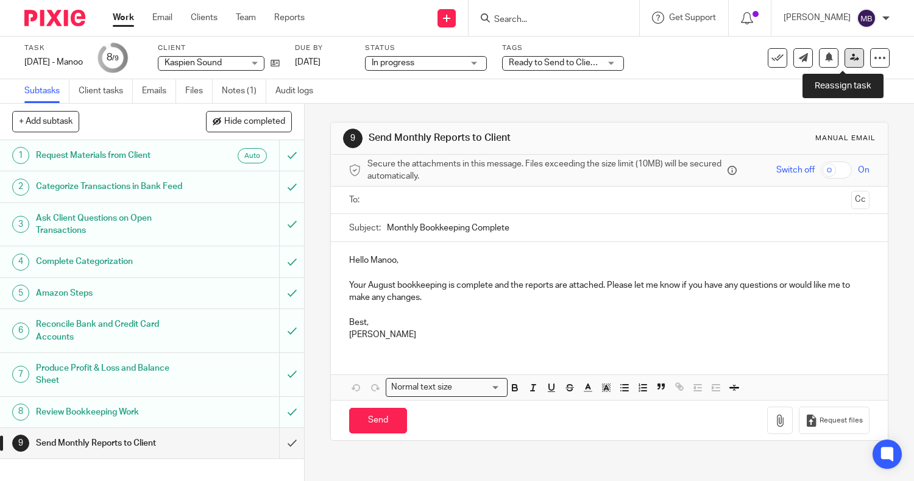
click at [847, 57] on link at bounding box center [854, 57] width 19 height 19
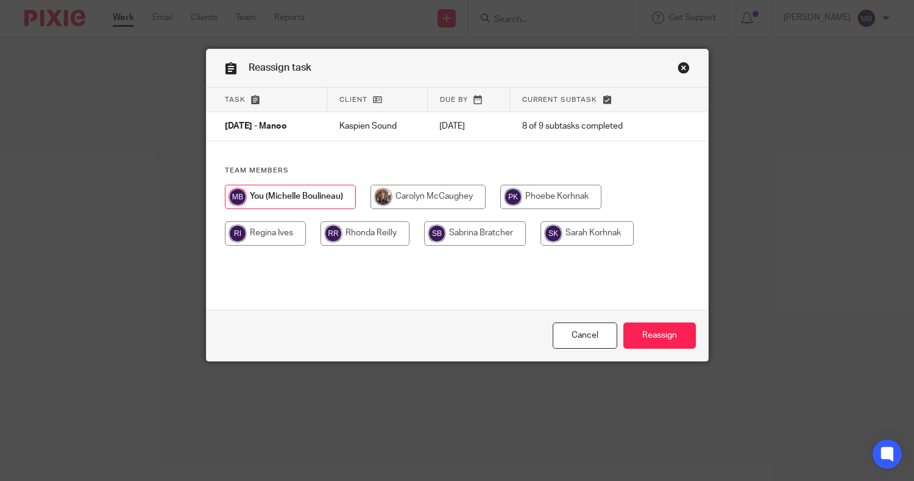
click at [237, 241] on input "radio" at bounding box center [265, 233] width 81 height 24
radio input "true"
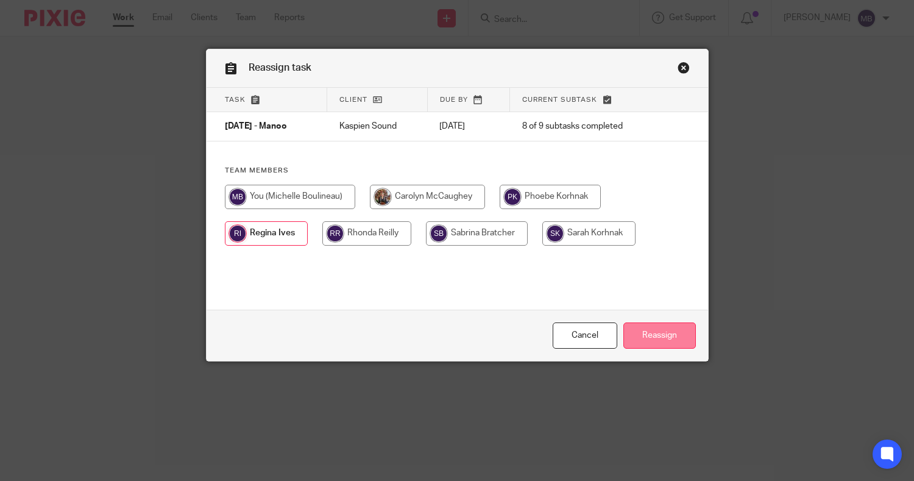
click at [647, 342] on input "Reassign" at bounding box center [659, 335] width 73 height 26
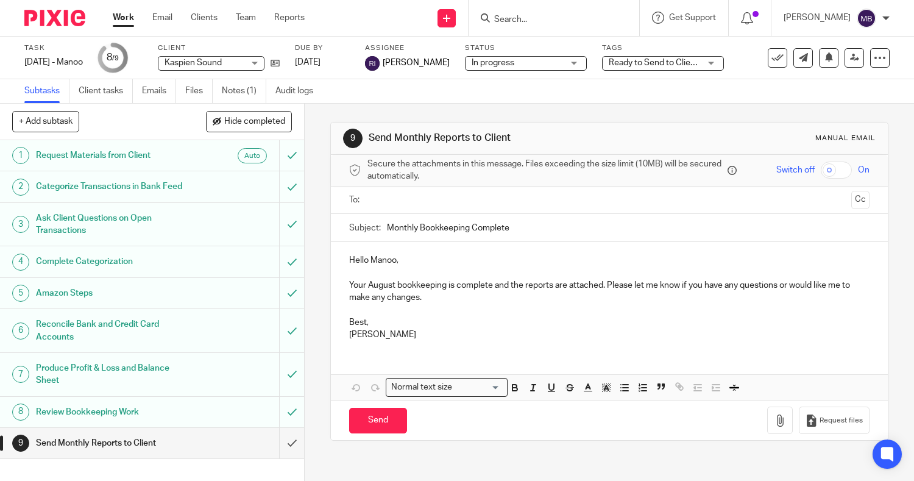
click at [130, 18] on link "Work" at bounding box center [123, 18] width 21 height 12
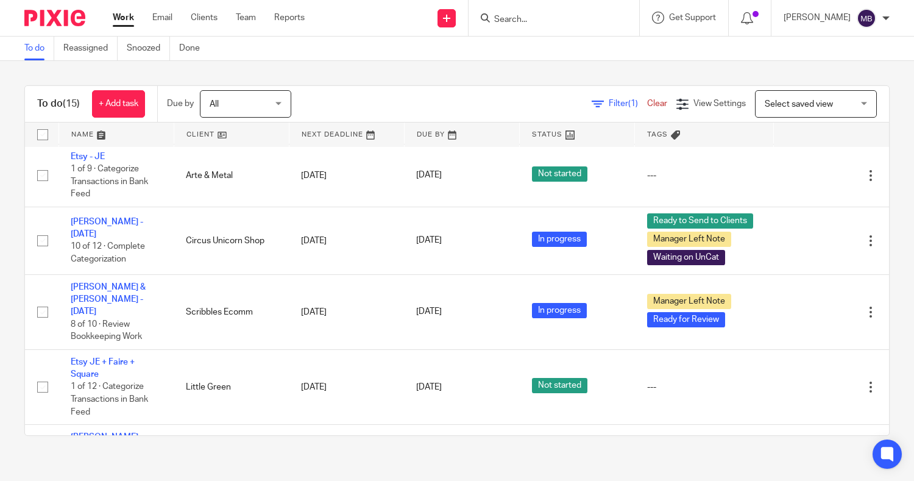
scroll to position [333, 0]
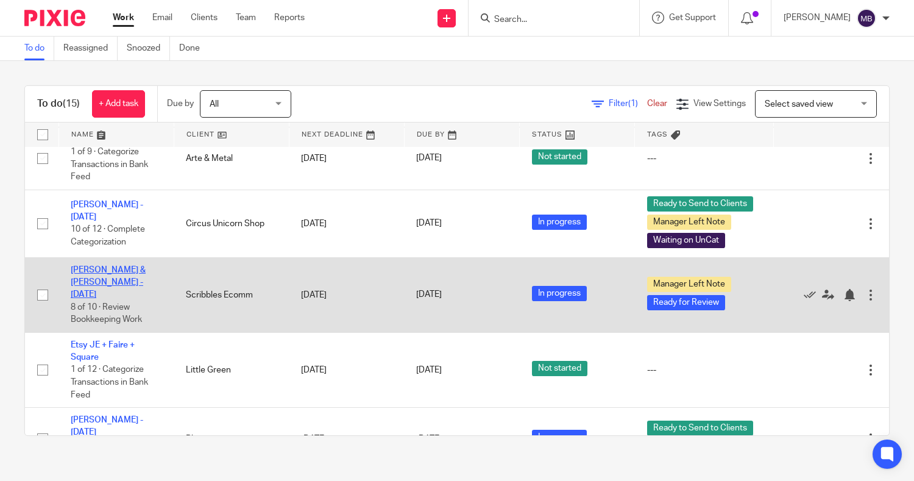
click at [87, 271] on link "[PERSON_NAME] & [PERSON_NAME] - [DATE]" at bounding box center [108, 283] width 75 height 34
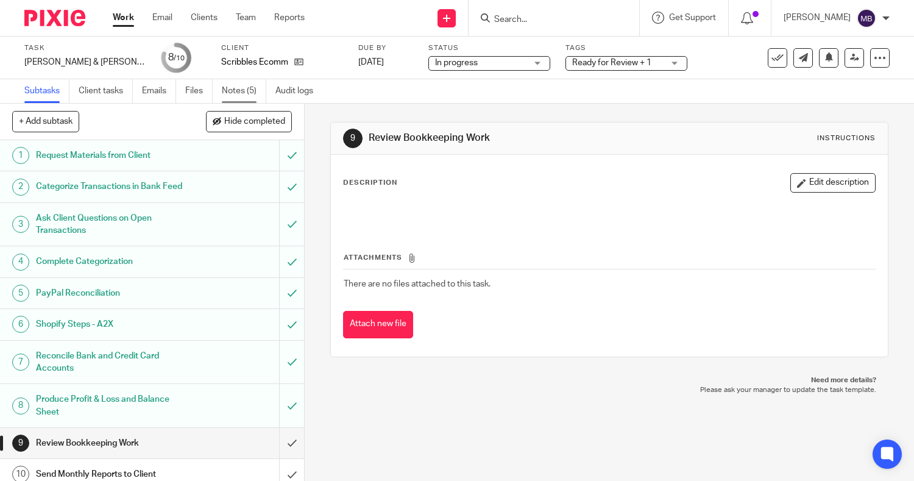
click at [244, 94] on link "Notes (5)" at bounding box center [244, 91] width 44 height 24
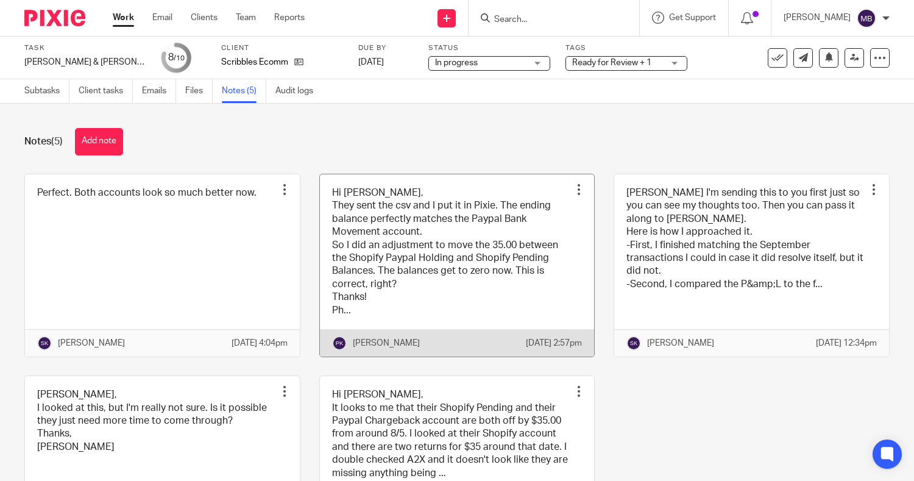
click at [507, 291] on link at bounding box center [457, 265] width 275 height 182
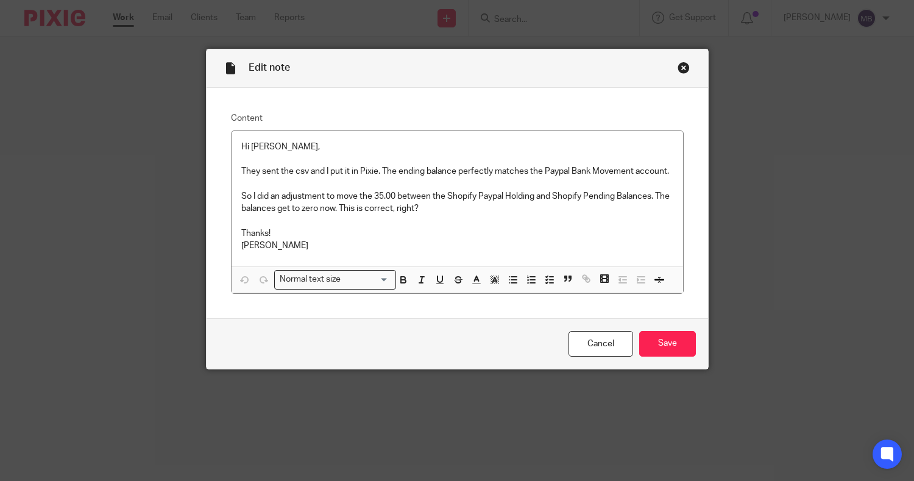
click at [678, 63] on div "Close this dialog window" at bounding box center [684, 68] width 12 height 12
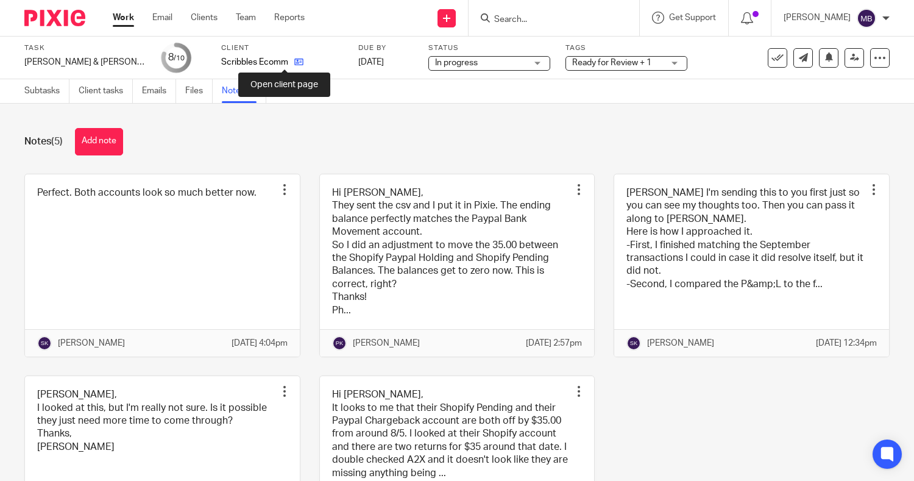
click at [294, 61] on icon at bounding box center [298, 61] width 9 height 9
click at [294, 65] on icon at bounding box center [298, 61] width 9 height 9
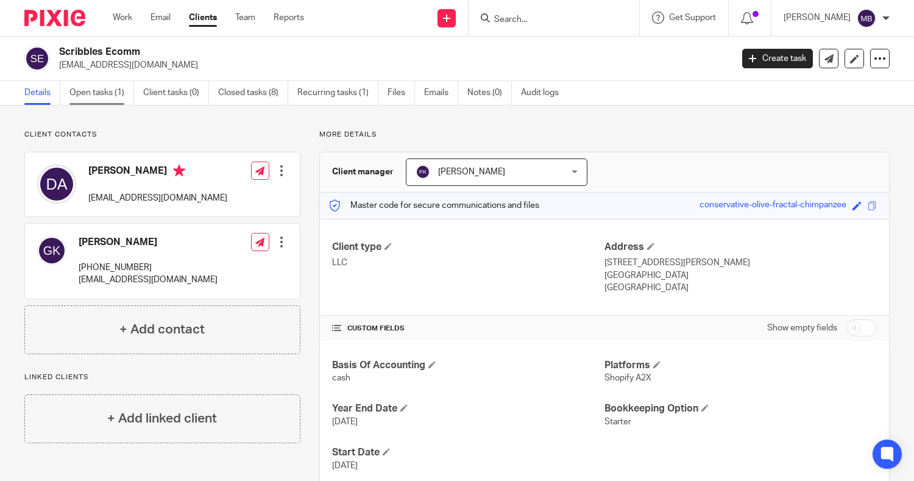
click at [90, 100] on link "Open tasks (1)" at bounding box center [101, 93] width 65 height 24
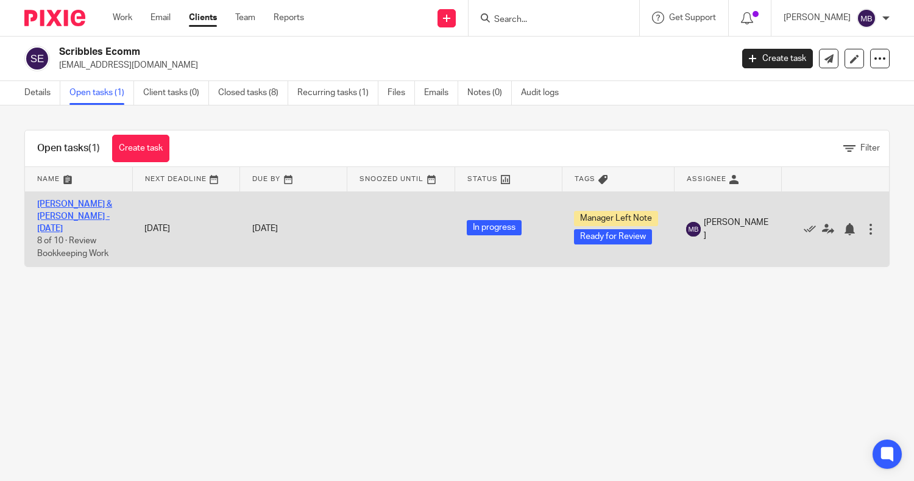
click at [56, 204] on link "[PERSON_NAME] & [PERSON_NAME] - [DATE]" at bounding box center [74, 217] width 75 height 34
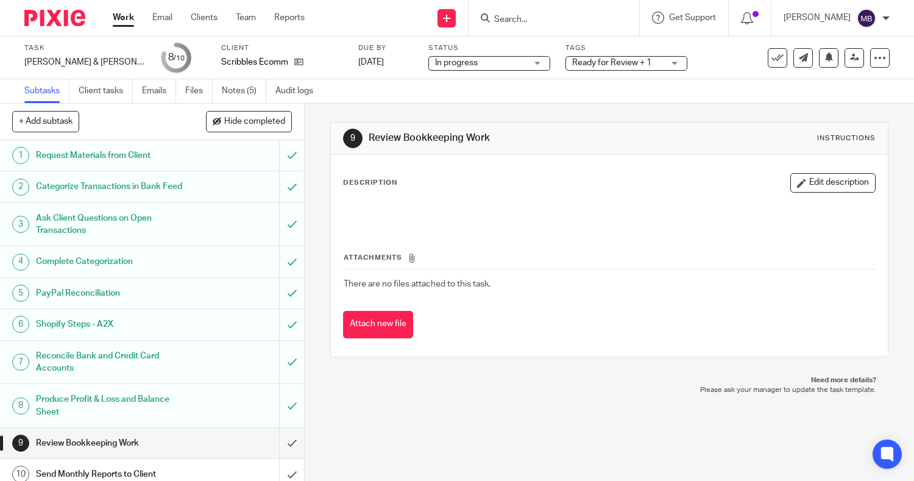
scroll to position [22, 0]
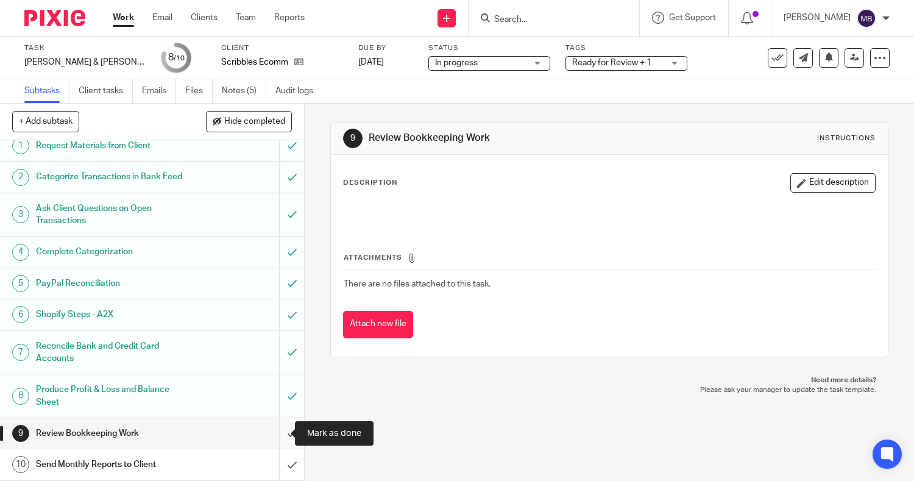
click at [275, 436] on input "submit" at bounding box center [152, 433] width 304 height 30
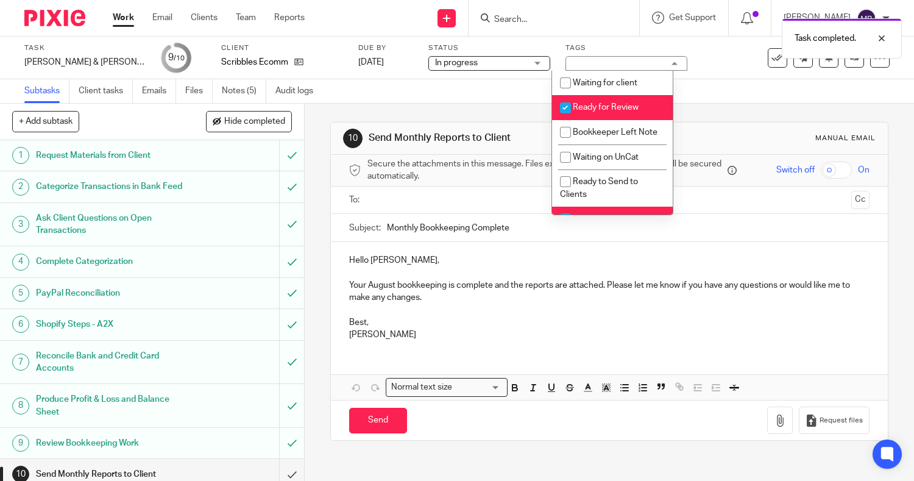
click at [573, 104] on input "checkbox" at bounding box center [565, 107] width 23 height 23
checkbox input "false"
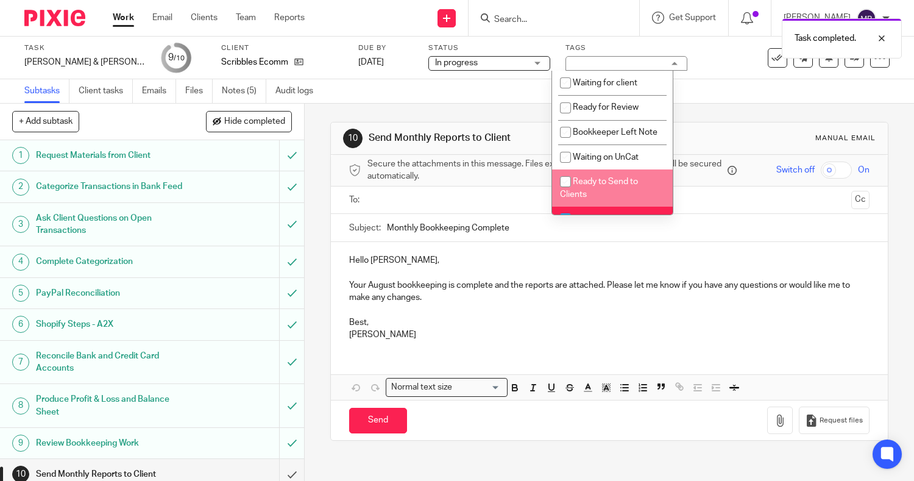
click at [588, 207] on li "Ready to Send to Clients" at bounding box center [612, 187] width 121 height 37
checkbox input "true"
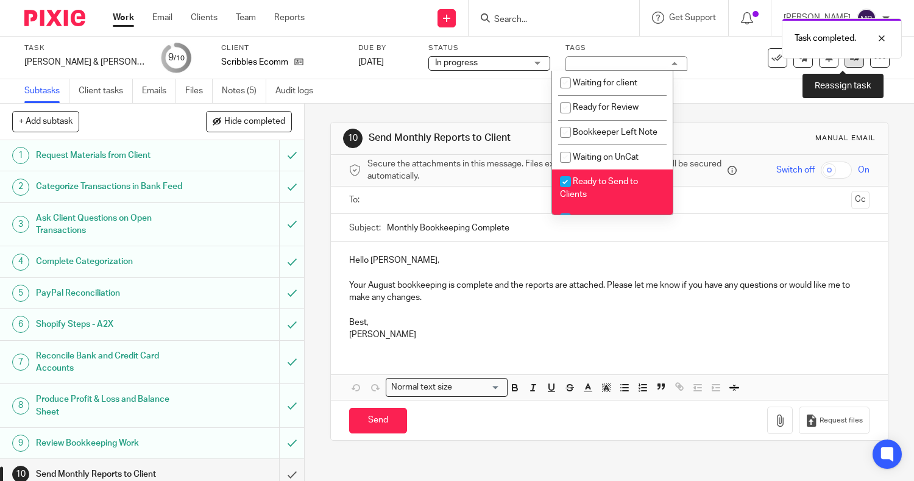
click at [850, 61] on icon at bounding box center [854, 57] width 9 height 9
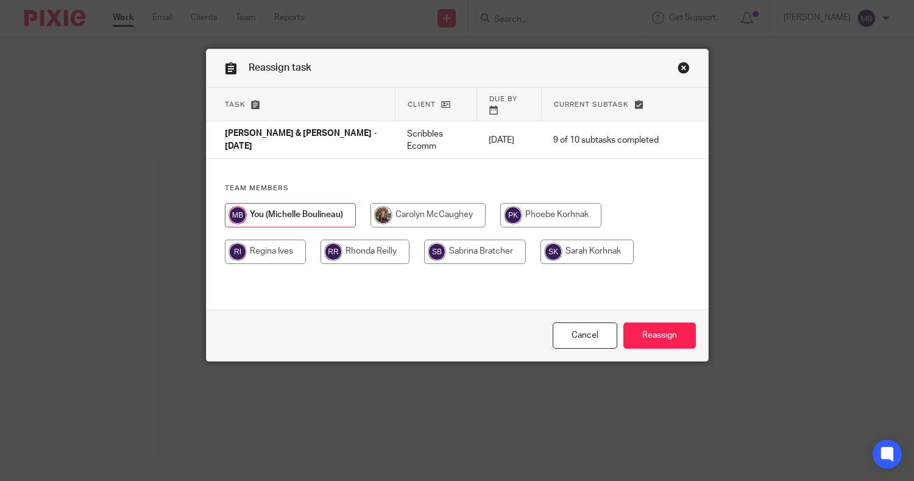
click at [555, 203] on input "radio" at bounding box center [550, 215] width 101 height 24
radio input "true"
click at [650, 335] on input "Reassign" at bounding box center [659, 335] width 73 height 26
